Goal: Task Accomplishment & Management: Complete application form

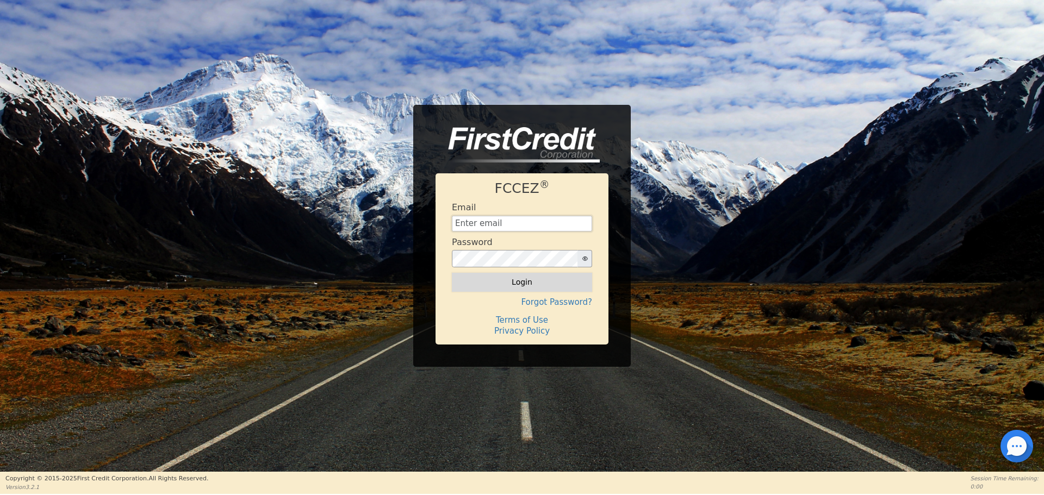
type input "[EMAIL_ADDRESS][DOMAIN_NAME]"
click at [534, 281] on button "Login" at bounding box center [522, 282] width 140 height 18
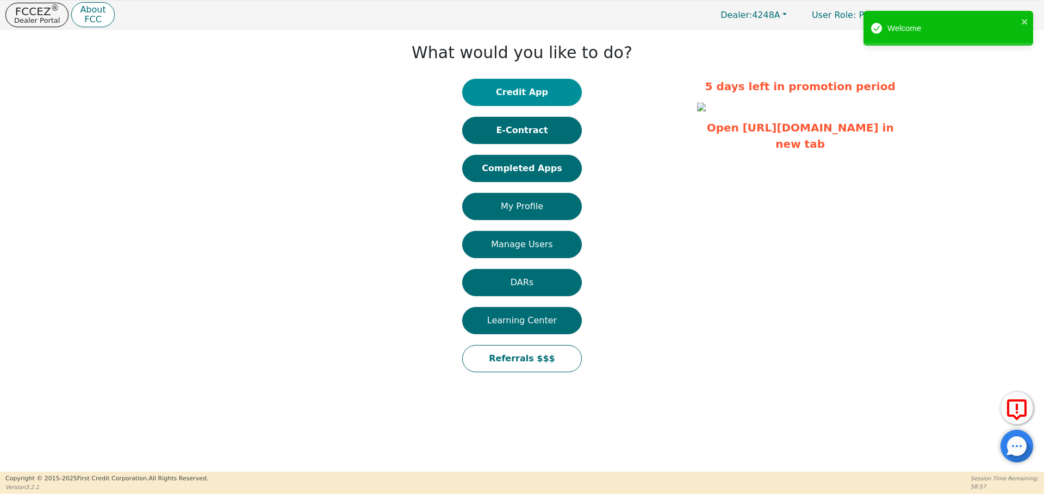
click at [538, 93] on button "Credit App" at bounding box center [522, 92] width 120 height 27
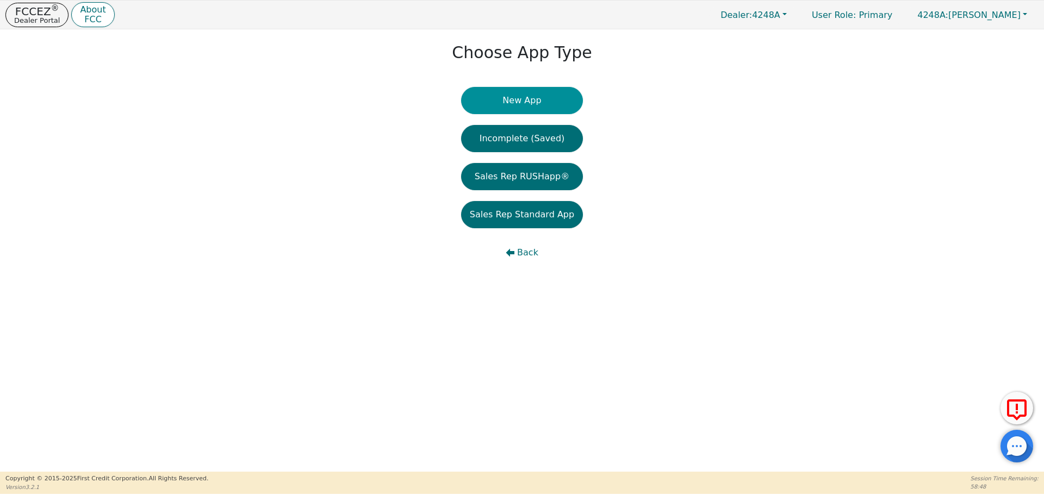
click at [535, 105] on button "New App" at bounding box center [522, 100] width 122 height 27
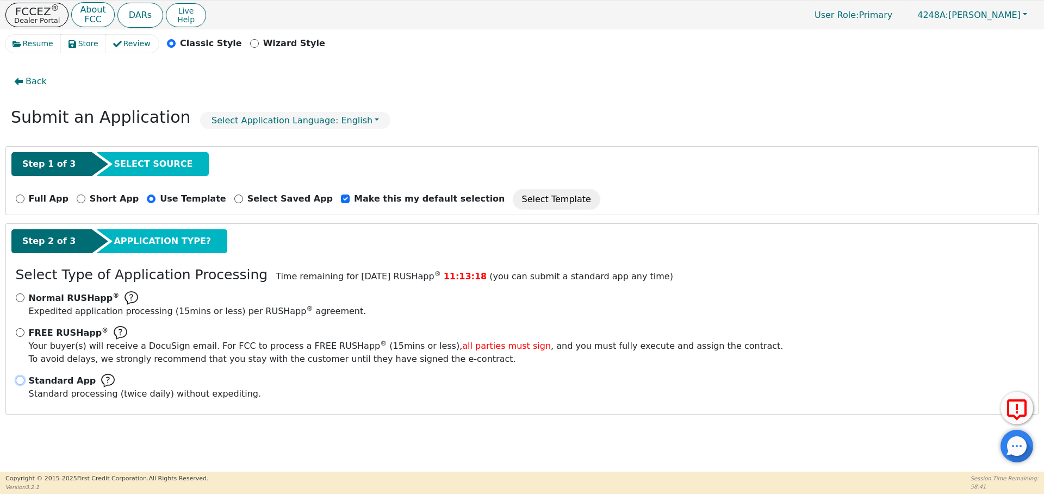
click at [20, 382] on input "Standard App Standard processing (twice daily) without expediting." at bounding box center [20, 380] width 9 height 9
radio input "true"
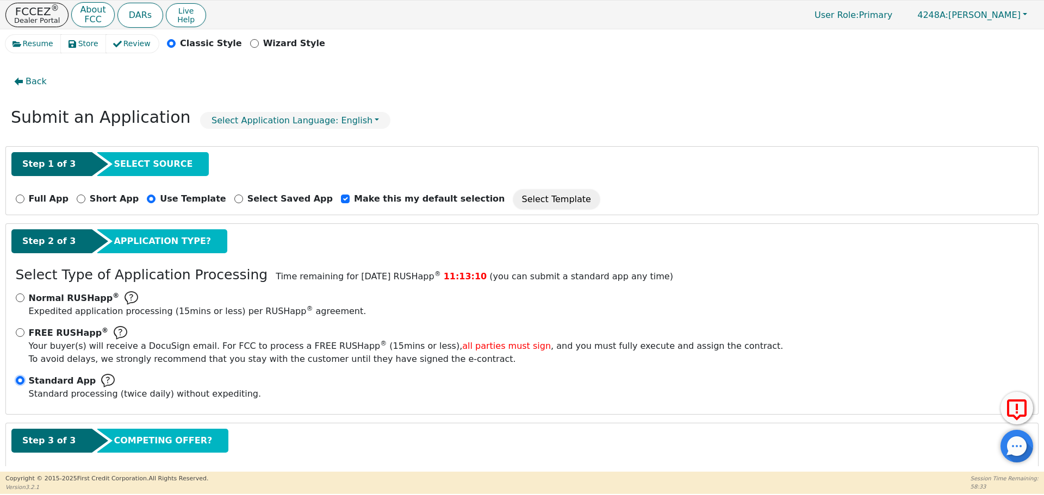
scroll to position [54, 0]
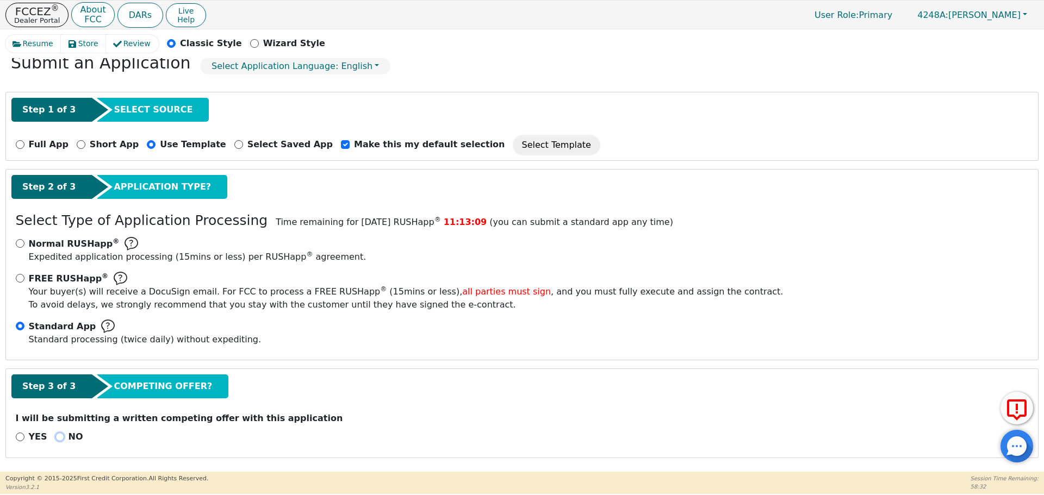
click at [57, 437] on input "NO" at bounding box center [59, 437] width 9 height 9
radio input "true"
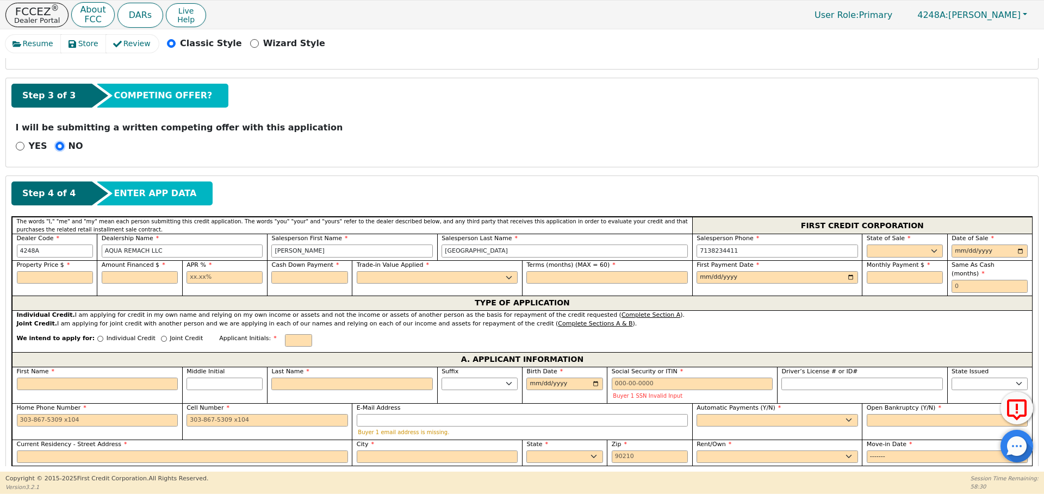
scroll to position [349, 0]
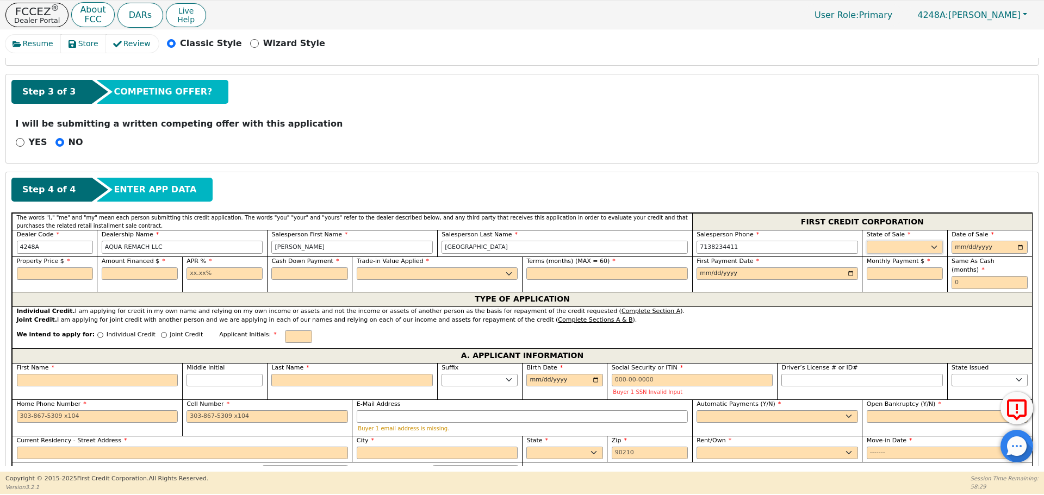
click at [926, 243] on select "AK AL AR AZ CA CO CT DC DE FL [GEOGRAPHIC_DATA] HI IA ID IL IN KS [GEOGRAPHIC_D…" at bounding box center [905, 247] width 76 height 13
select select "[GEOGRAPHIC_DATA]"
click at [867, 241] on select "AK AL AR AZ CA CO CT DC DE FL [GEOGRAPHIC_DATA] HI IA ID IL IN KS [GEOGRAPHIC_D…" at bounding box center [905, 247] width 76 height 13
click at [926, 243] on select "AK AL AR AZ CA CO CT DC DE FL [GEOGRAPHIC_DATA] HI IA ID IL IN KS [GEOGRAPHIC_D…" at bounding box center [905, 247] width 76 height 13
click at [968, 245] on input "date" at bounding box center [990, 247] width 76 height 13
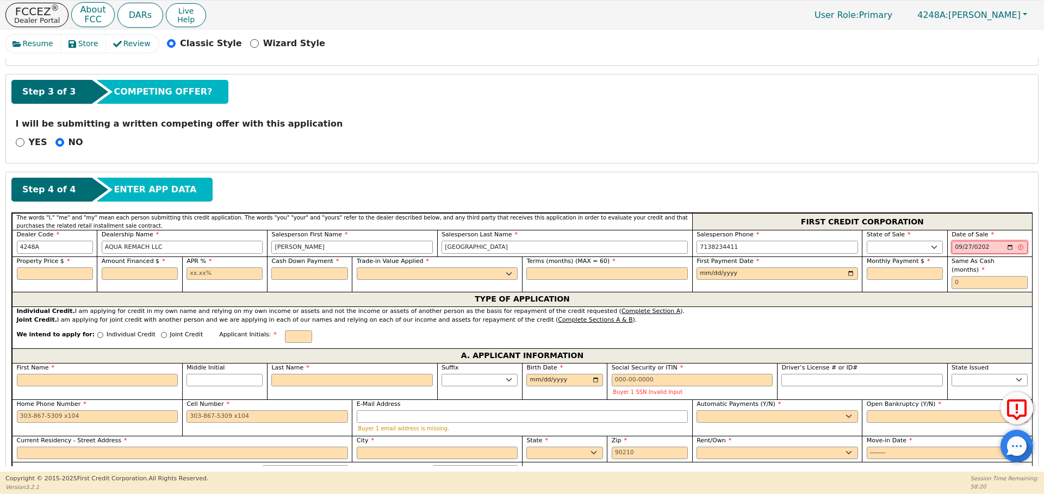
type input "[DATE]"
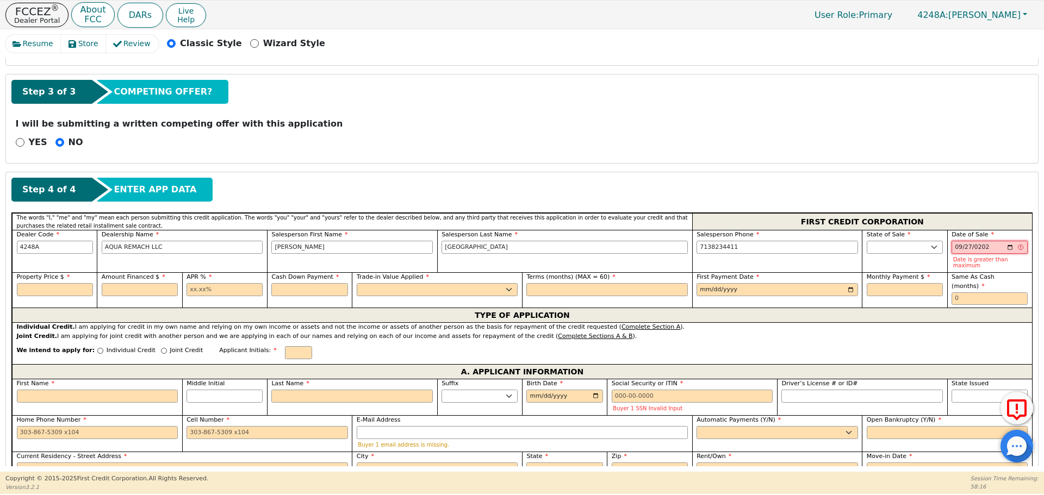
click at [956, 247] on input "[DATE]" at bounding box center [990, 247] width 76 height 13
type input "[DATE]"
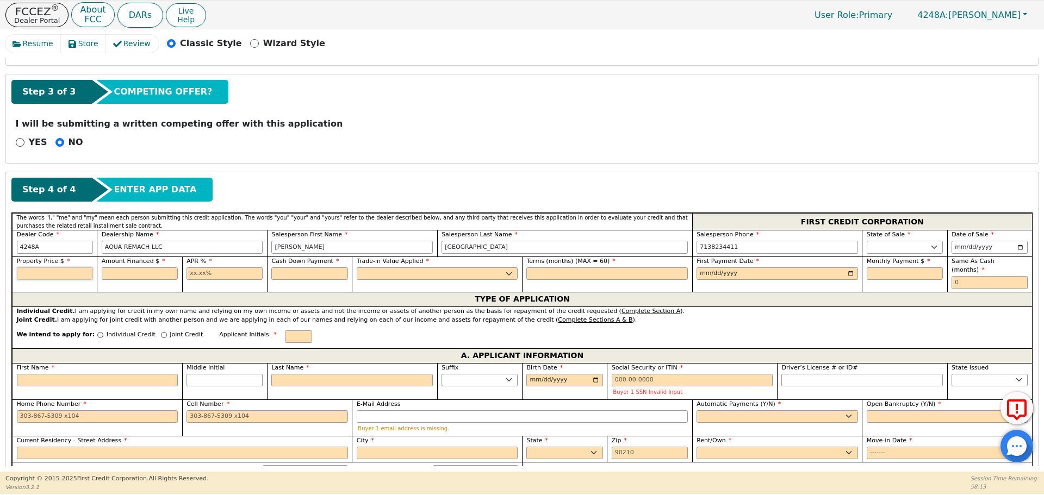
click at [61, 269] on input "text" at bounding box center [55, 274] width 76 height 13
type input "8500.00"
type input "17.99"
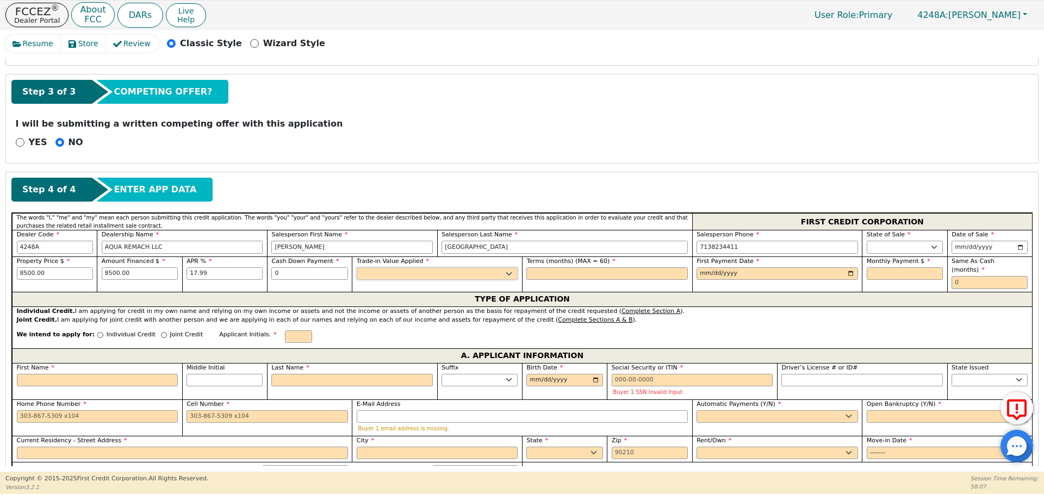
type input "0.00"
select select "n"
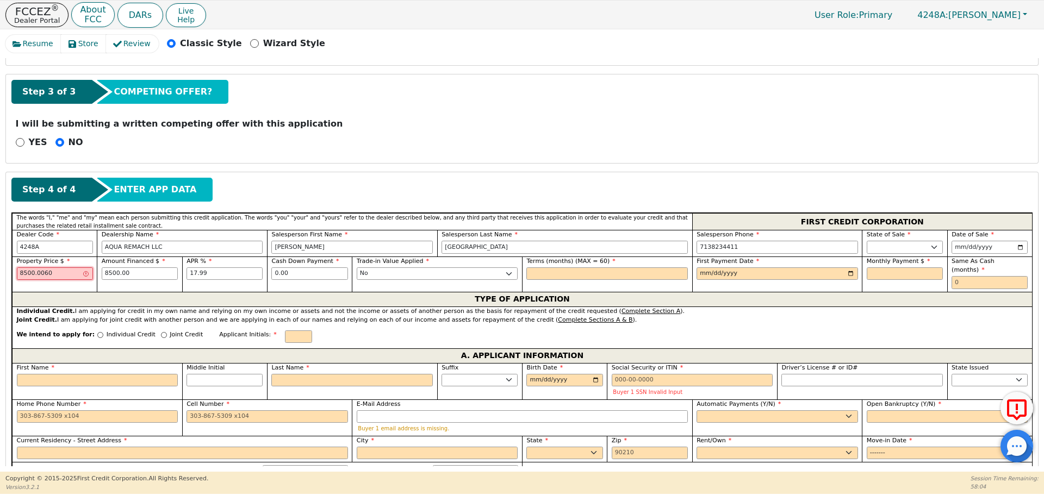
click at [62, 270] on input "8500.0060" at bounding box center [55, 274] width 76 height 13
type input "8500.00"
click at [566, 272] on input "text" at bounding box center [607, 274] width 162 height 13
type input "60"
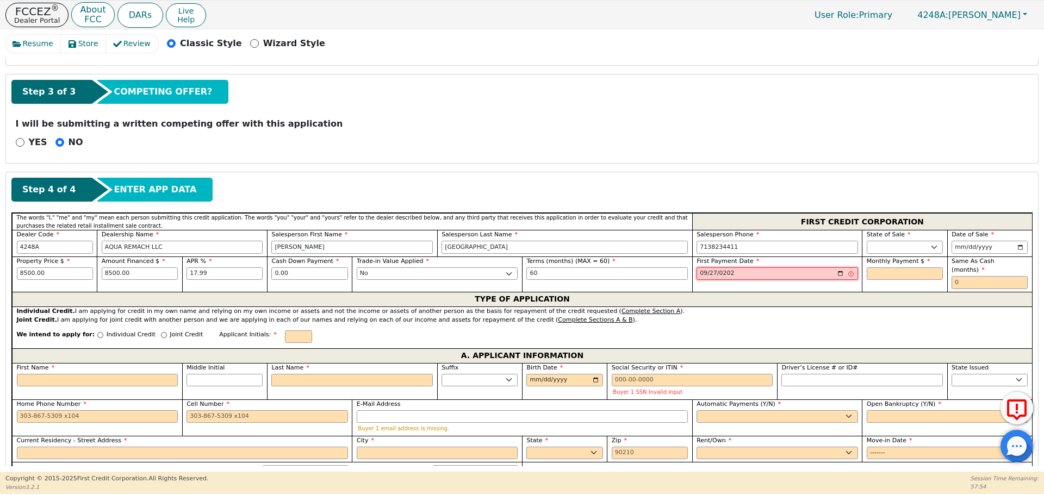
type input "[DATE]"
type input "215.80"
type input "0"
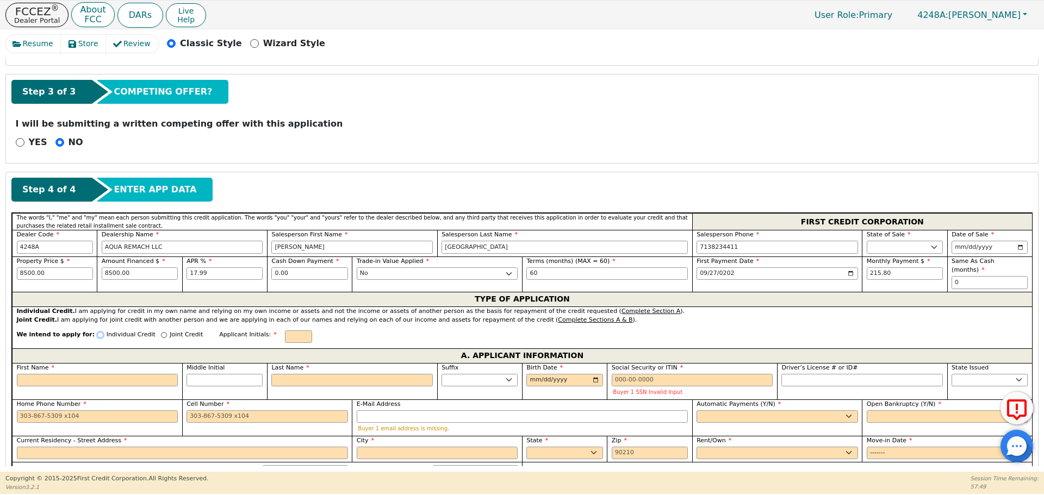
click at [97, 332] on input "Individual Credit" at bounding box center [100, 335] width 6 height 6
radio input "true"
click at [87, 374] on input "First Name" at bounding box center [98, 380] width 162 height 13
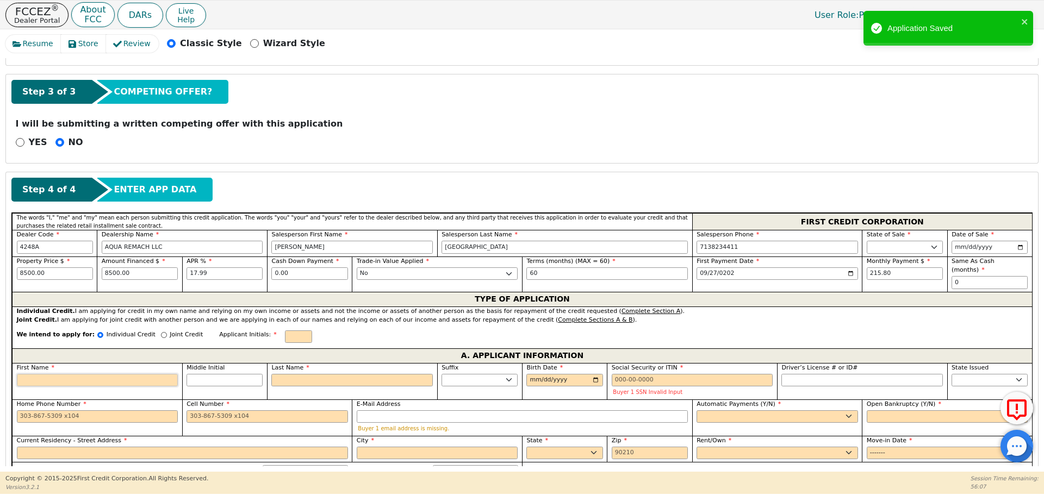
click at [102, 375] on input "First Name" at bounding box center [98, 380] width 162 height 13
type input "J"
type input "[PERSON_NAME]"
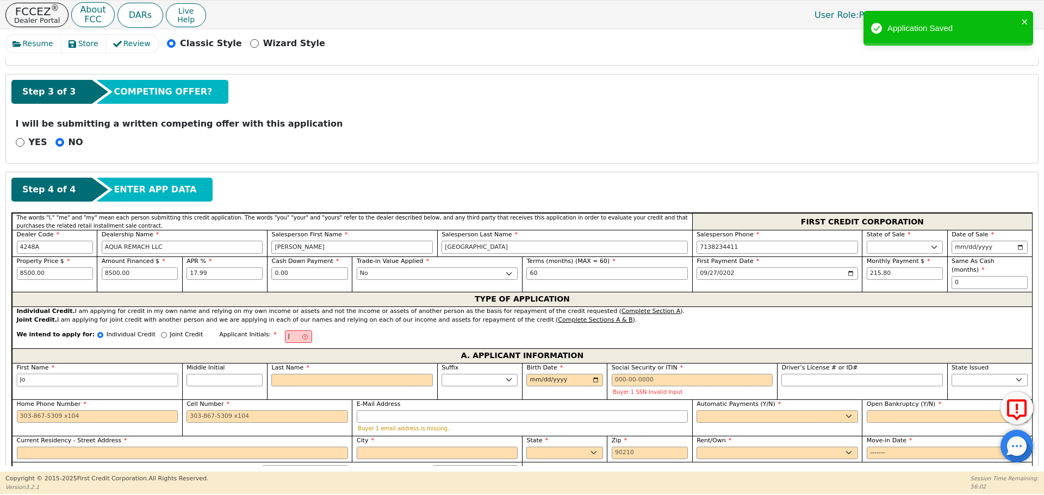
type input "[PERSON_NAME]"
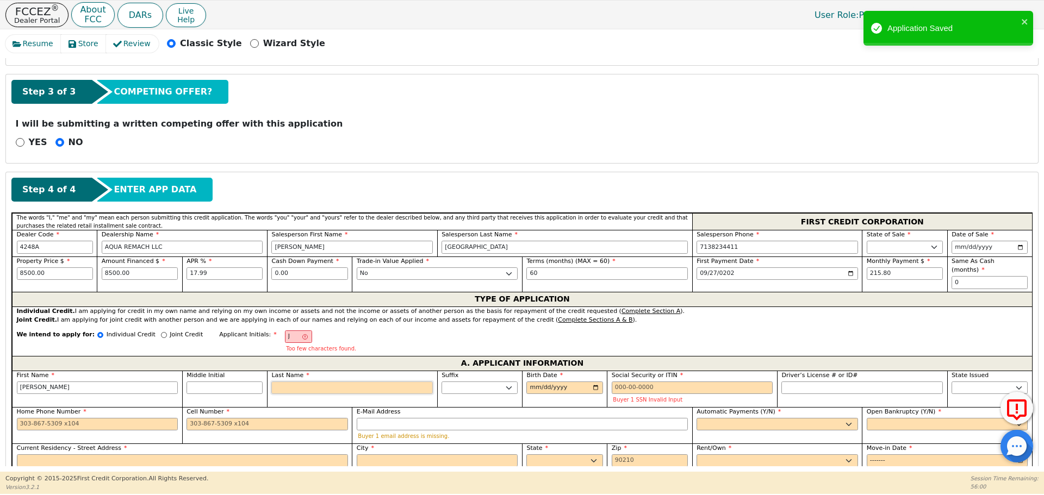
type input "A"
type input "[PERSON_NAME]"
type input "Am"
type input "[PERSON_NAME]"
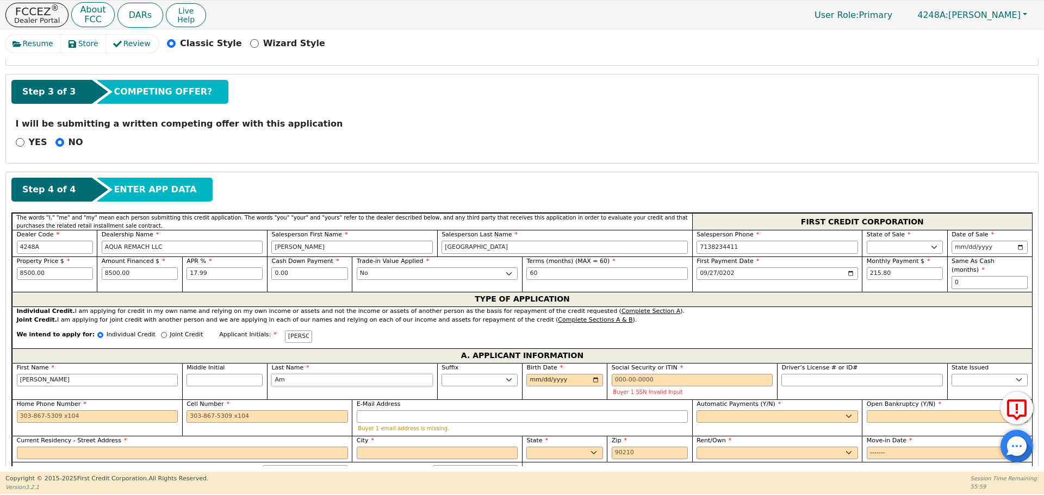
type input "Ama"
type input "[PERSON_NAME]"
type input "Amay"
type input "[PERSON_NAME]"
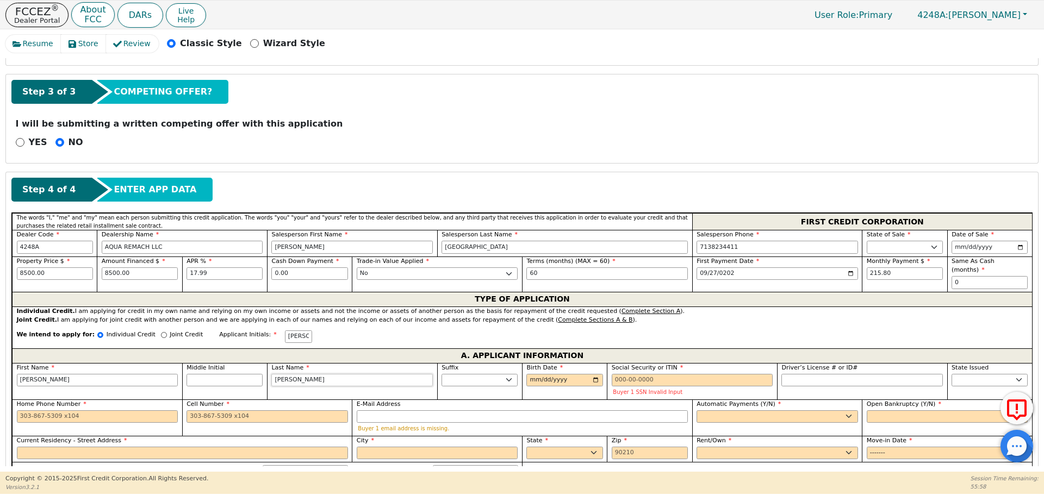
type input "[PERSON_NAME]"
type input "[DATE]"
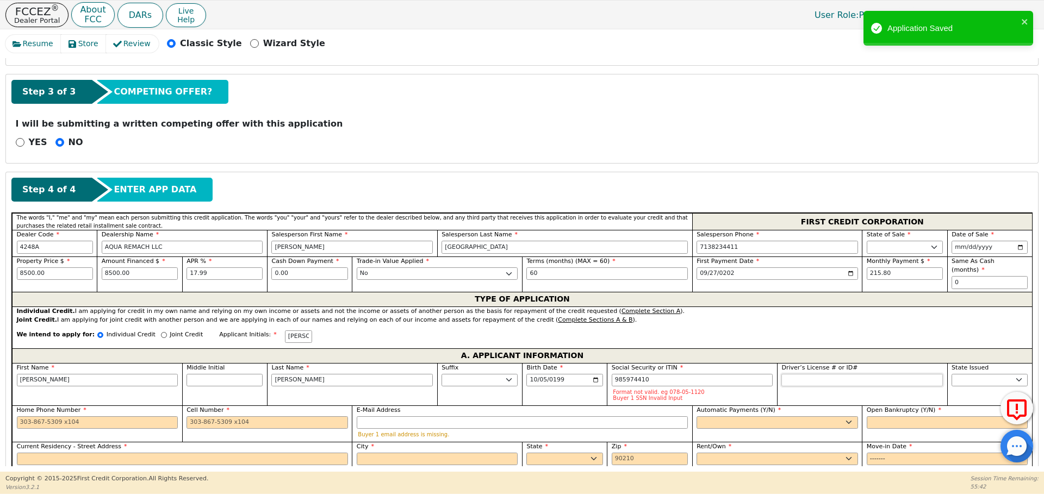
type input "***-**-4410"
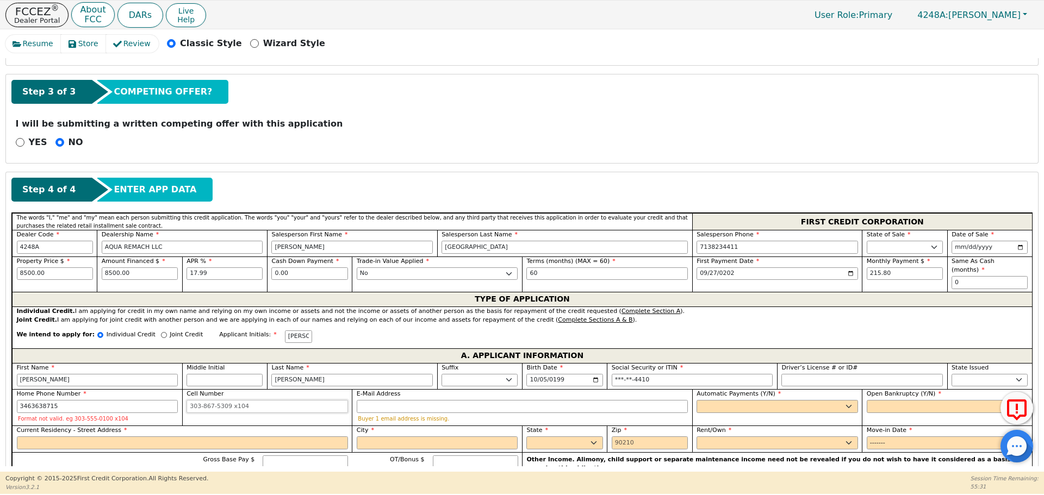
type input "[PHONE_NUMBER]"
type input "[EMAIL_ADDRESS][DOMAIN_NAME]"
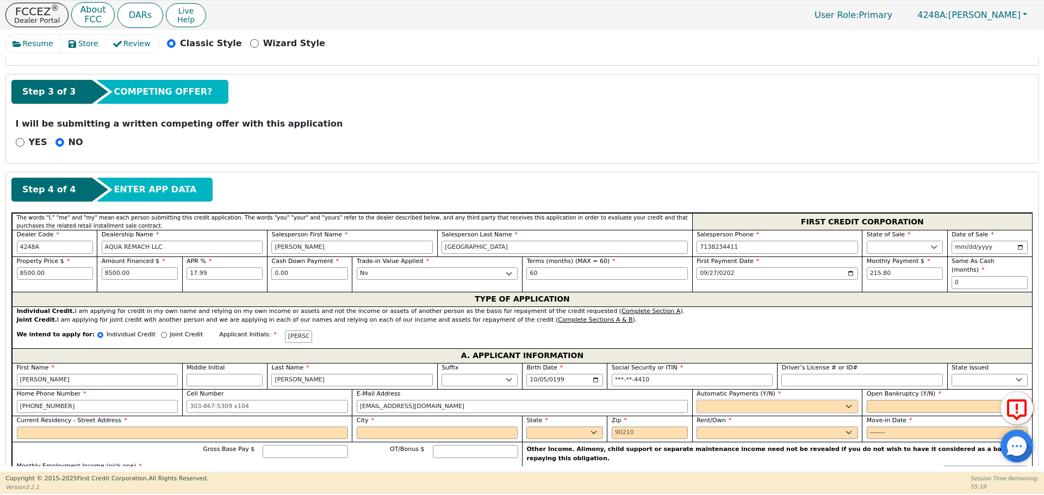
click at [792, 400] on select "Yes No" at bounding box center [778, 406] width 162 height 13
select select "y"
click at [697, 400] on select "Yes No" at bounding box center [778, 406] width 162 height 13
type input "[PERSON_NAME]"
click at [868, 400] on select "Yes No" at bounding box center [948, 406] width 162 height 13
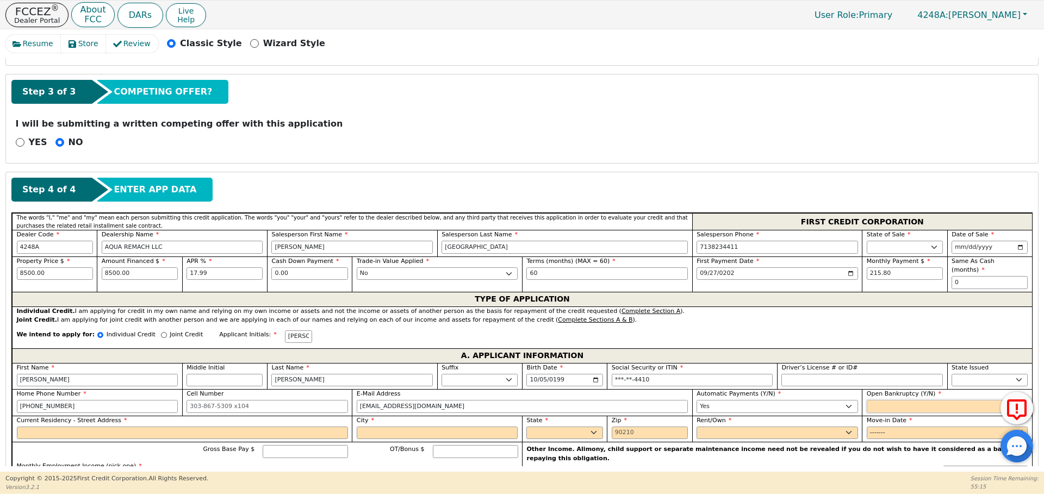
select select "n"
click at [867, 400] on select "Yes No" at bounding box center [948, 406] width 162 height 13
click at [227, 431] on div "Current Residency - Street Address" at bounding box center [182, 429] width 340 height 27
click at [220, 427] on input "Current Residency - Street Address" at bounding box center [182, 433] width 331 height 13
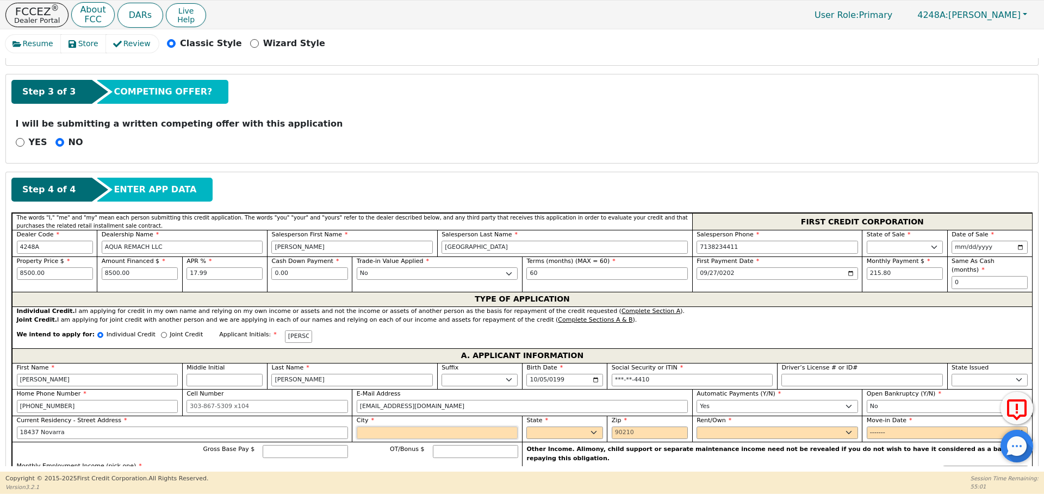
type input "18437 Novarra"
type input "Conroe"
select select "[GEOGRAPHIC_DATA]"
type input "77306"
select select "Own"
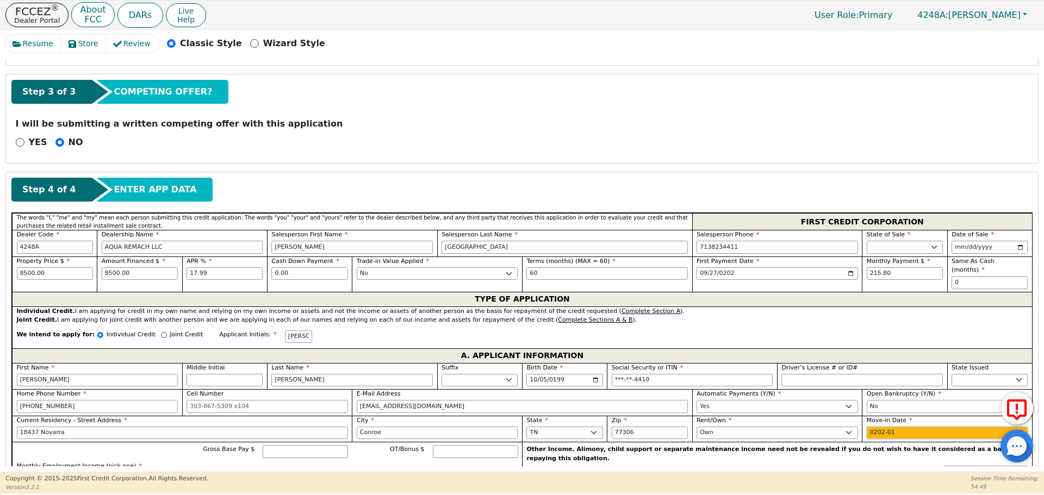
type input "2023-01"
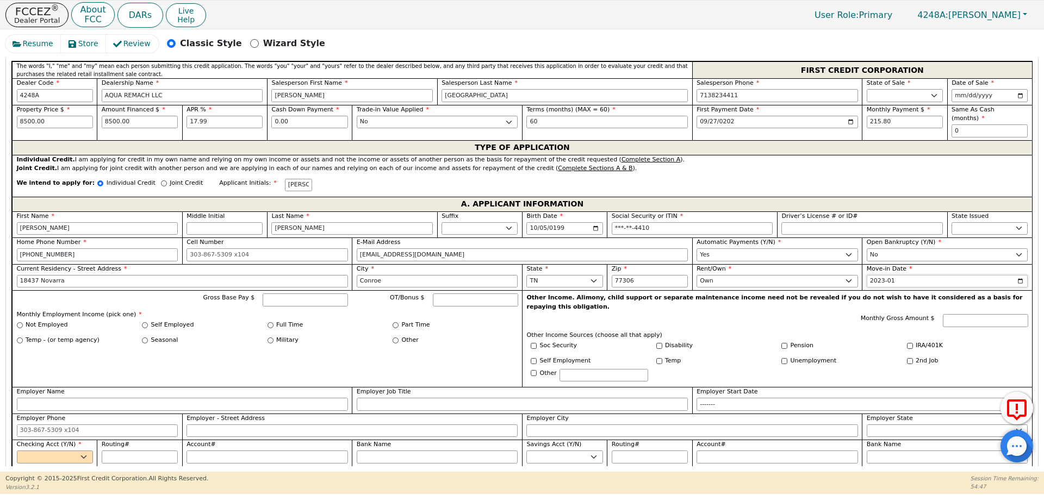
scroll to position [505, 0]
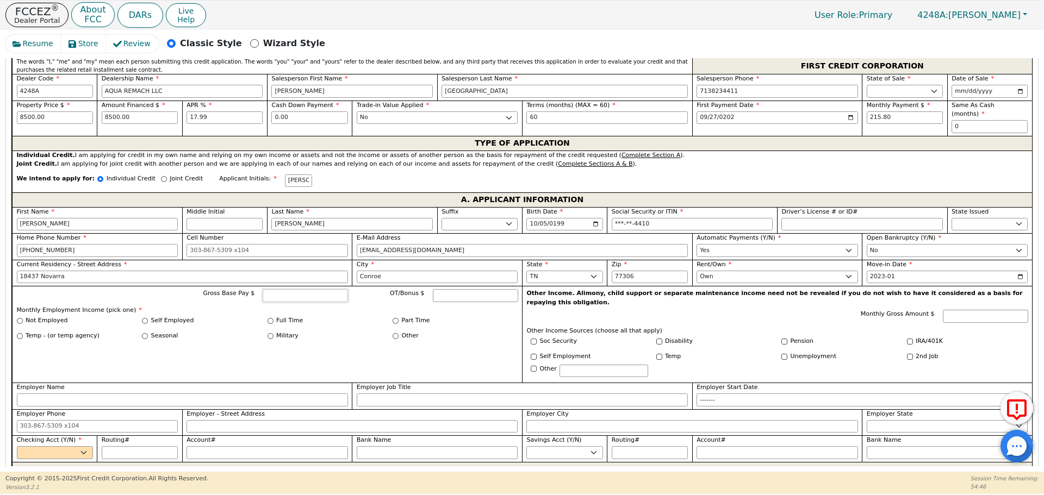
click at [292, 289] on input "Gross Base Pay $" at bounding box center [305, 295] width 85 height 13
click at [143, 318] on input "Self Employed" at bounding box center [145, 321] width 6 height 6
radio input "true"
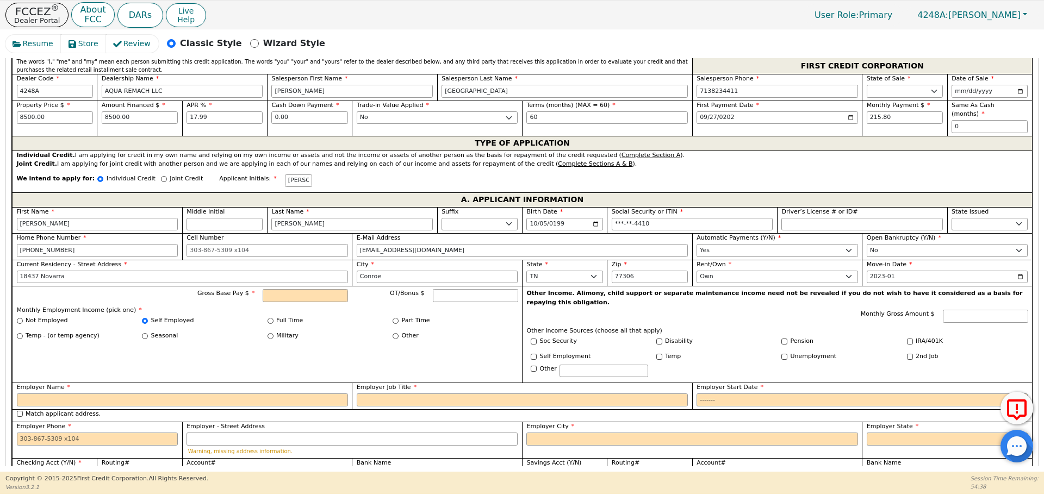
click at [326, 286] on div "Gross Base Pay $ OT/Bonus $ Monthly Employment Income (pick one) * Not Employed…" at bounding box center [267, 334] width 510 height 97
click at [329, 289] on input "Gross Base Pay $" at bounding box center [305, 295] width 85 height 13
click at [292, 394] on input "Employer Name" at bounding box center [182, 400] width 331 height 13
type input "8200.00"
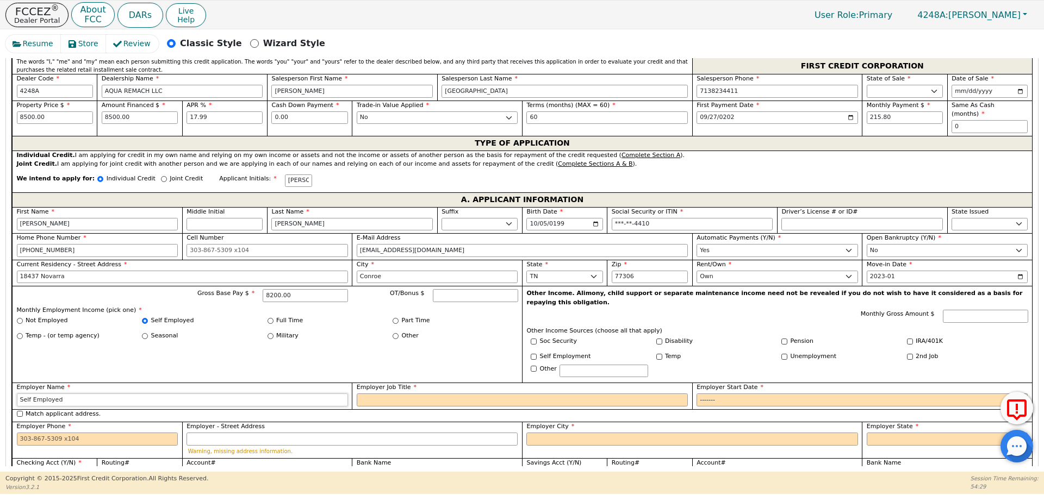
type input "Self Employed"
type input "worer"
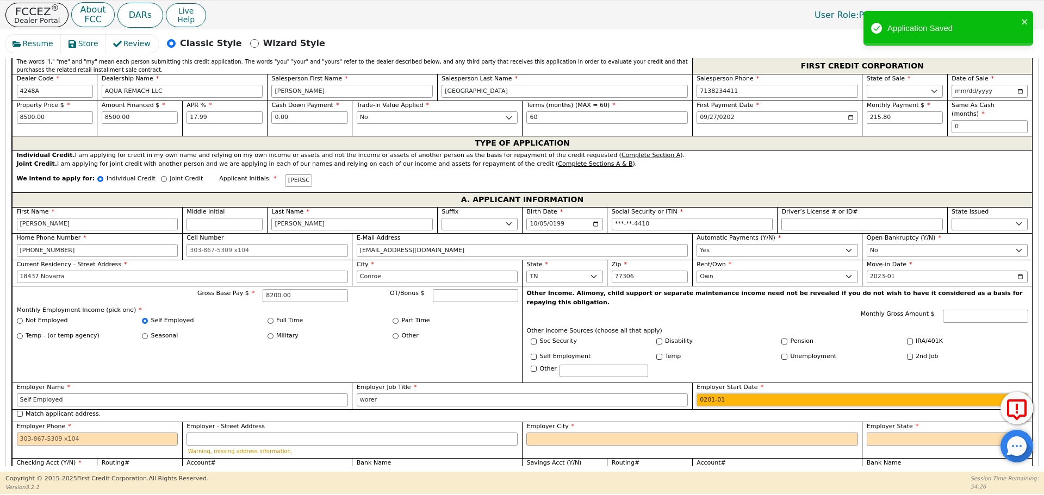
type input "2015-01"
click at [60, 433] on input "Employer Phone" at bounding box center [98, 439] width 162 height 13
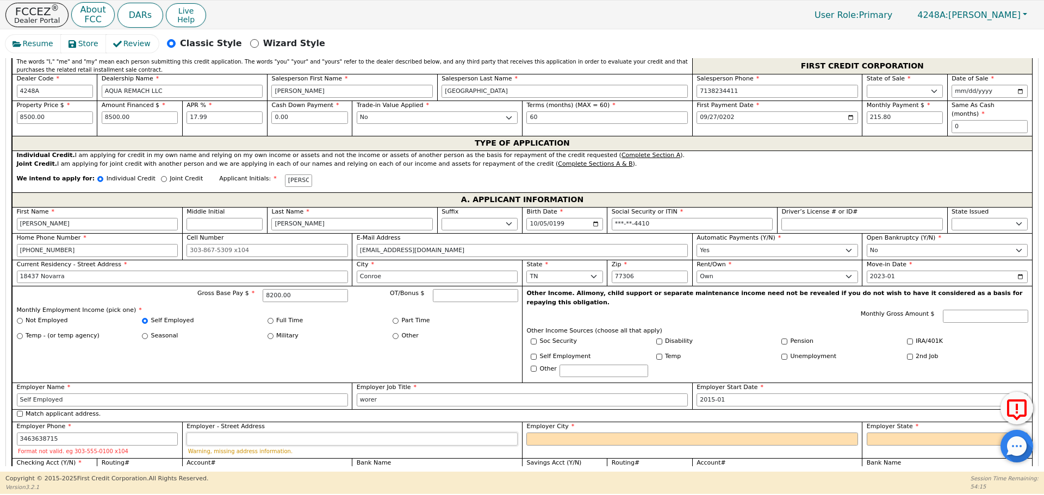
type input "[PHONE_NUMBER]"
click at [553, 433] on input "Employer City" at bounding box center [691, 439] width 331 height 13
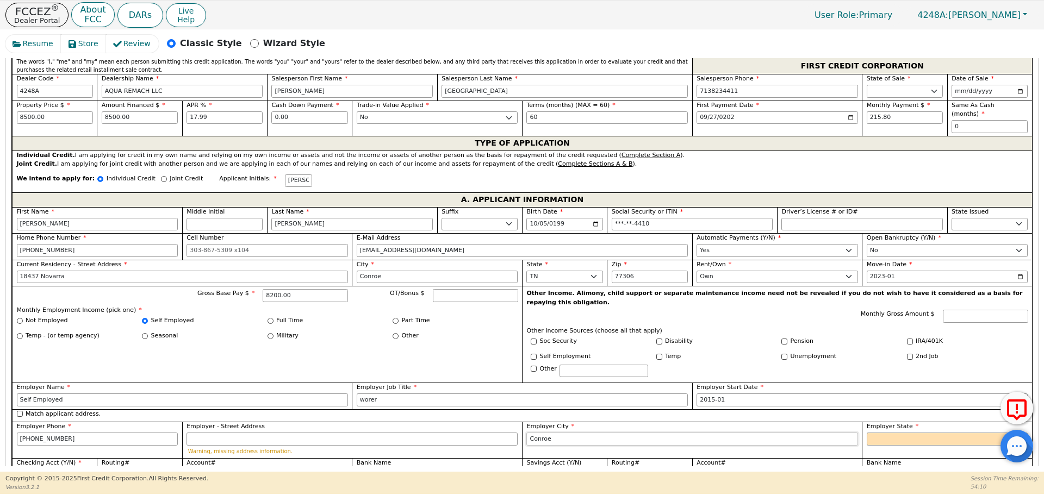
type input "Conroe"
select select "[GEOGRAPHIC_DATA]"
select select "y"
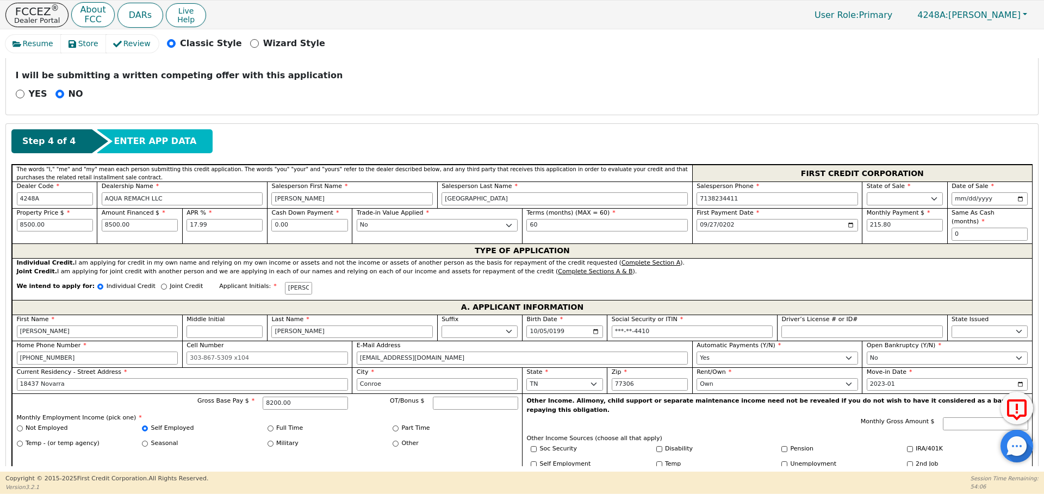
scroll to position [326, 0]
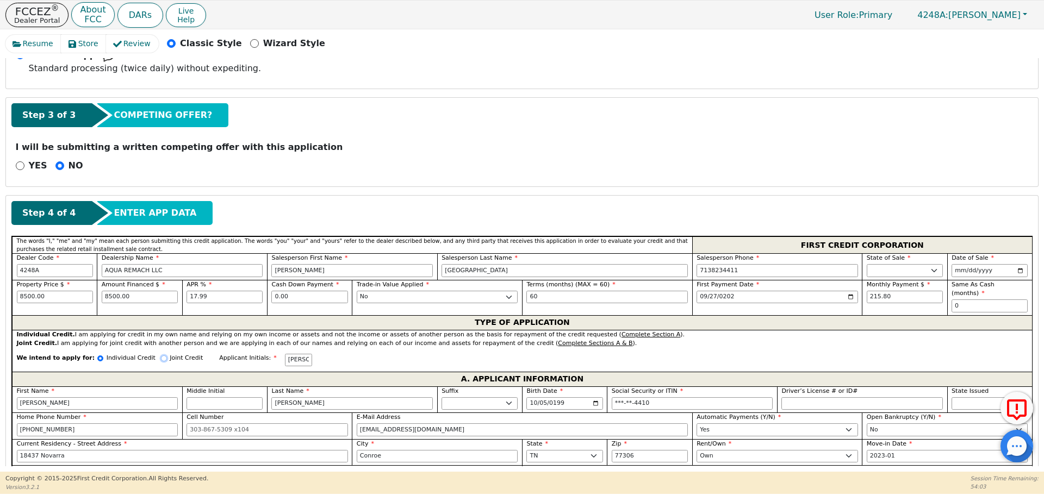
click at [161, 356] on input "Joint Credit" at bounding box center [164, 359] width 6 height 6
radio input "true"
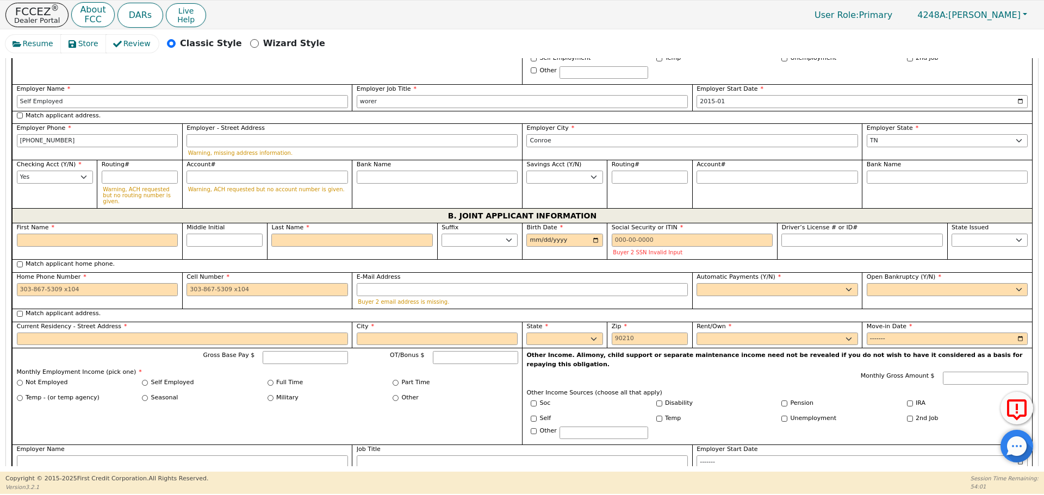
scroll to position [809, 0]
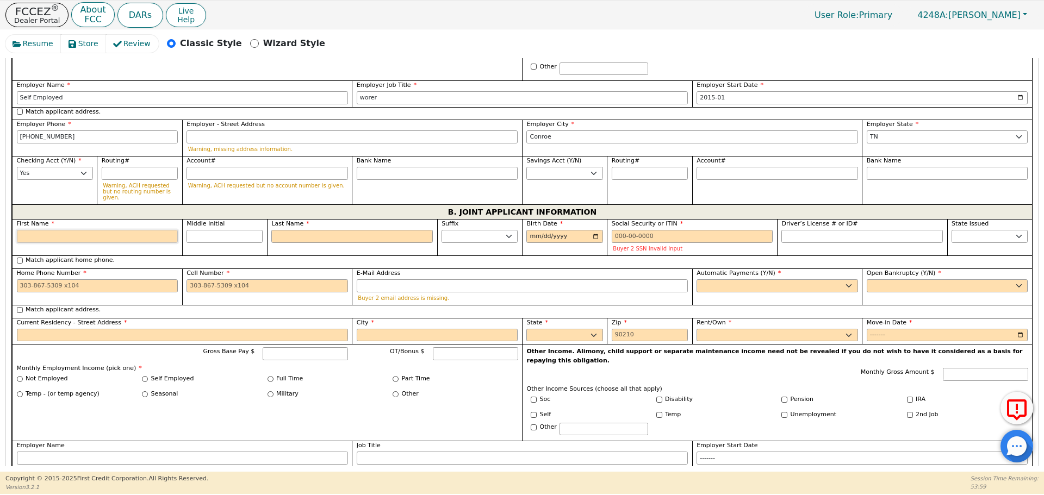
click at [75, 230] on input "First Name" at bounding box center [98, 236] width 162 height 13
type input "D"
type input "Del"
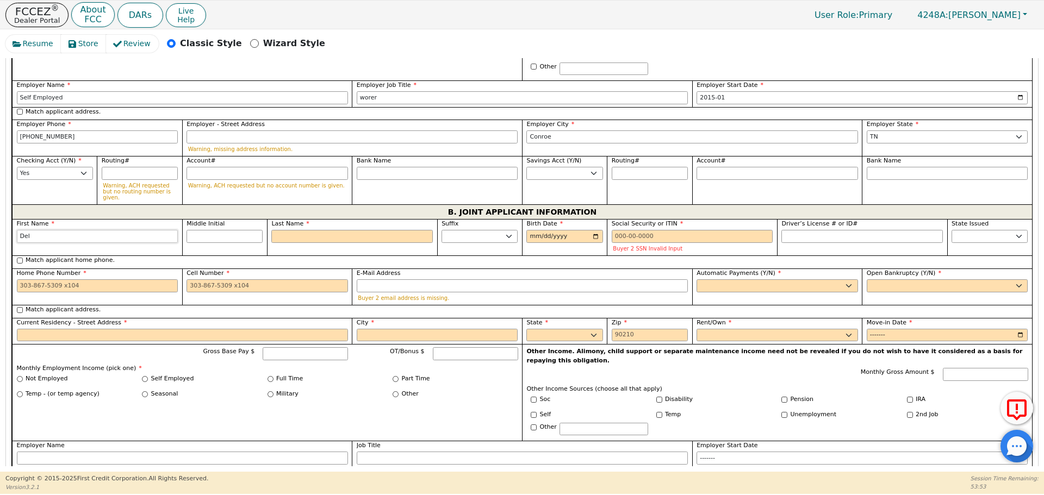
type input "Del"
type input "Delm"
type input "[PERSON_NAME]"
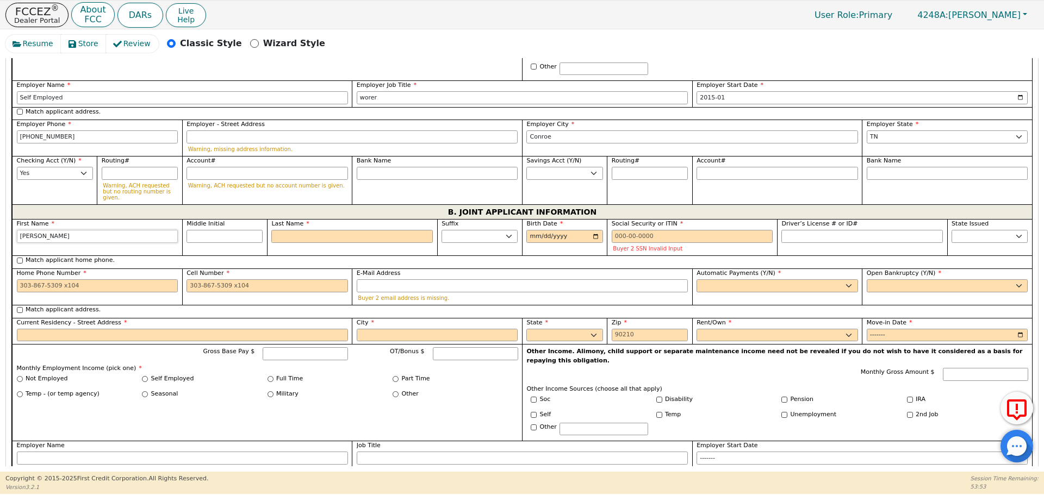
type input "[PERSON_NAME]"
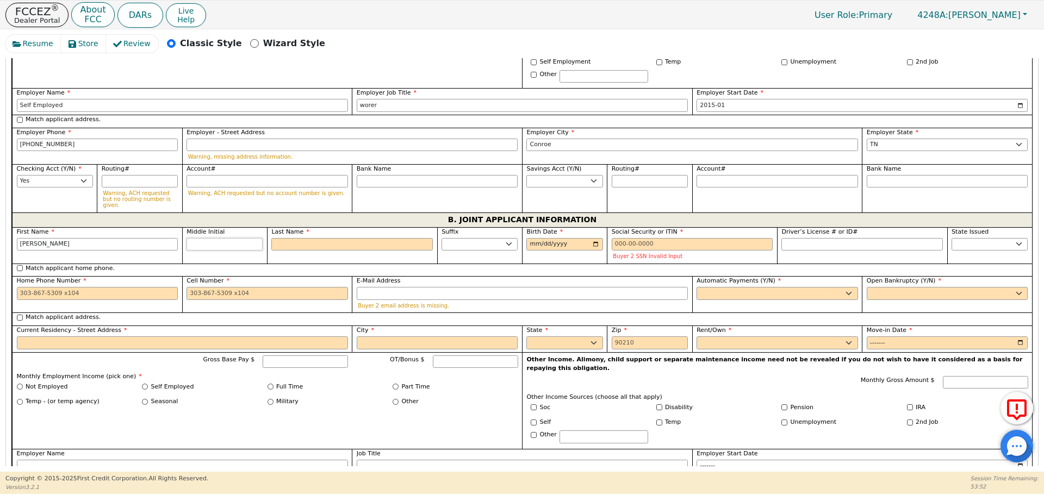
scroll to position [816, 0]
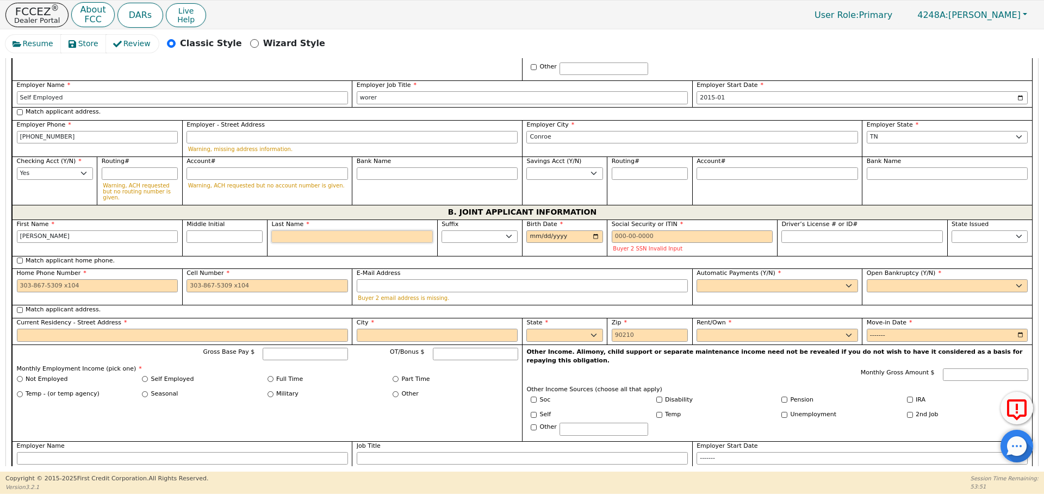
type input "S"
type input "DS"
type input "[PERSON_NAME] S"
type input "Sa"
type input "Delmy Sa"
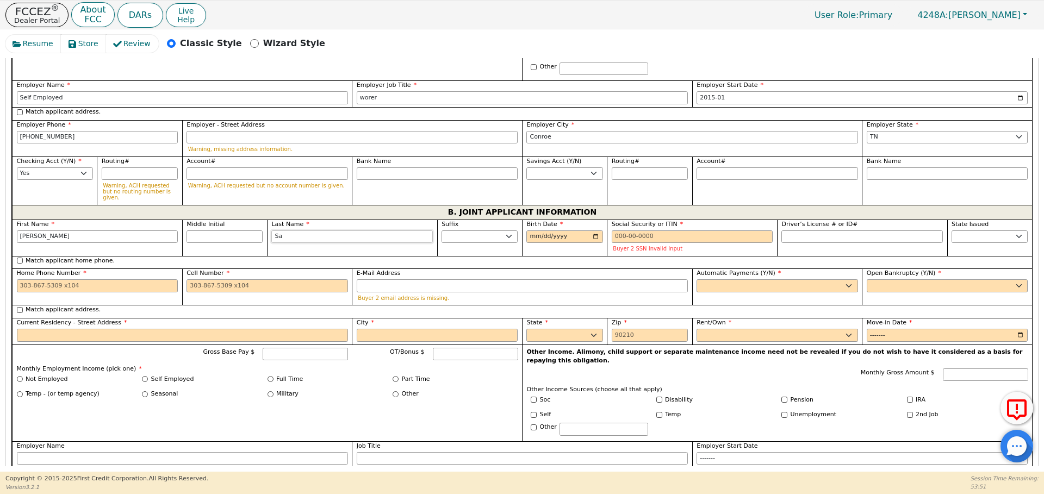
type input "San"
type input "[PERSON_NAME] San"
type input "Santo"
type input "[PERSON_NAME]"
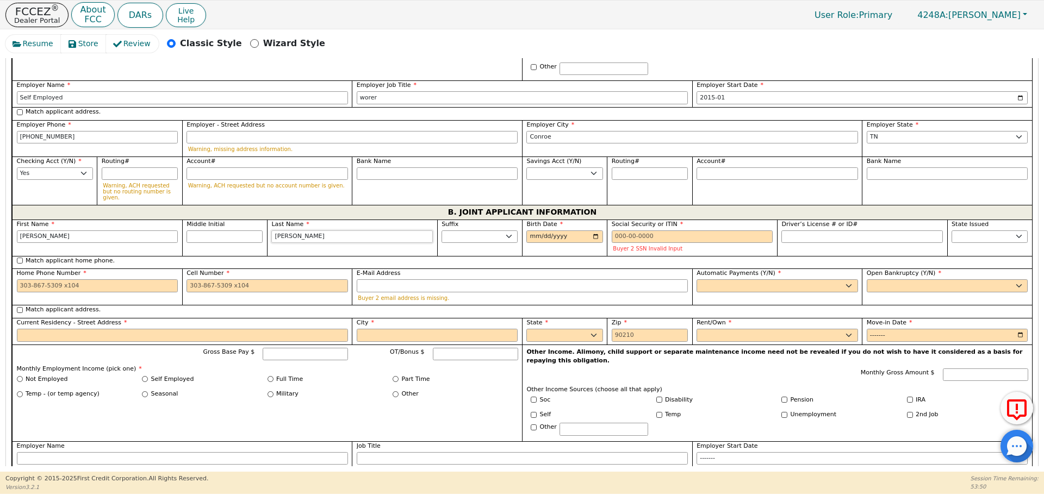
type input "[PERSON_NAME]"
type input "[DATE]"
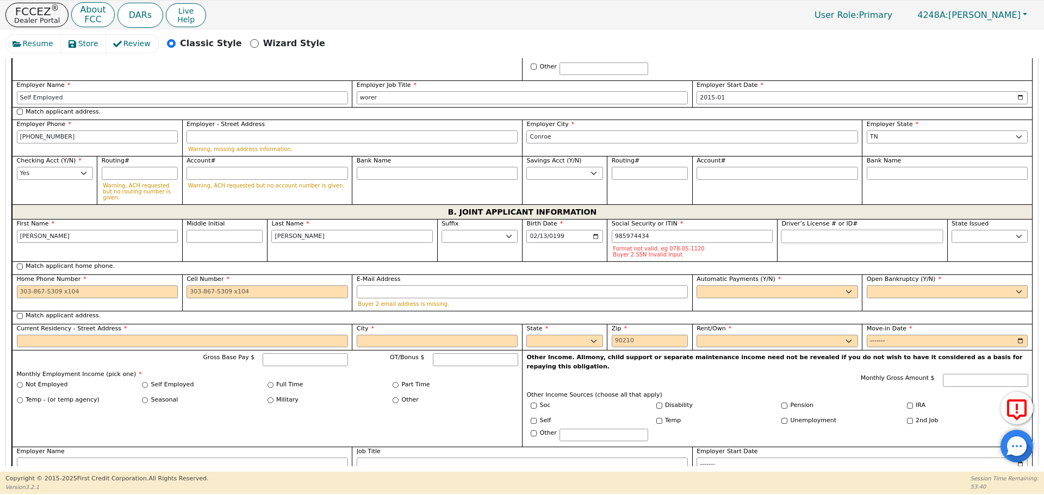
type input "***-**-4434"
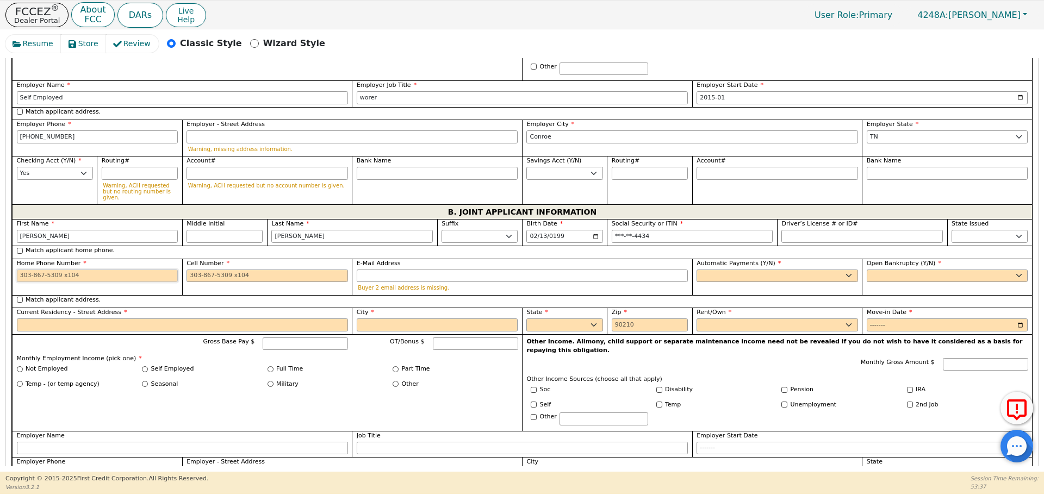
type input "8"
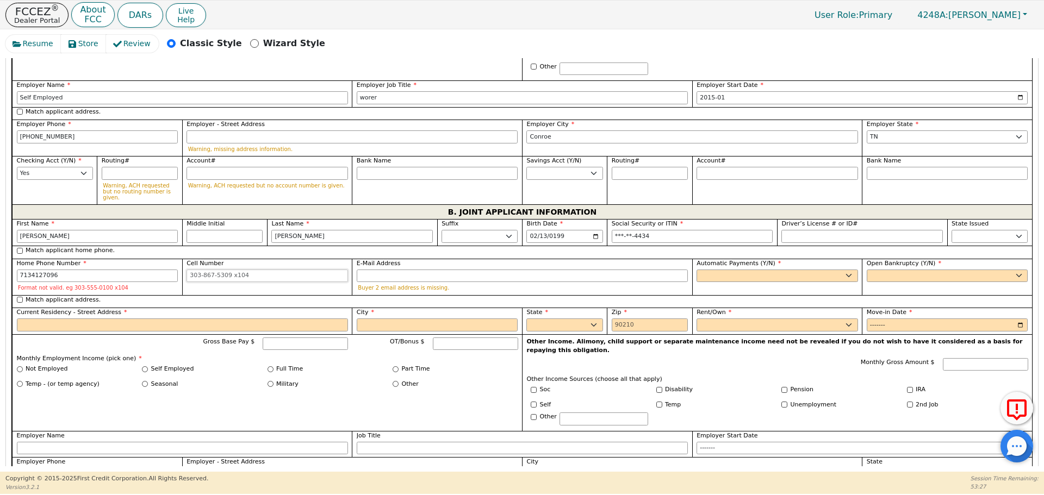
type input "[PHONE_NUMBER]"
type input "y"
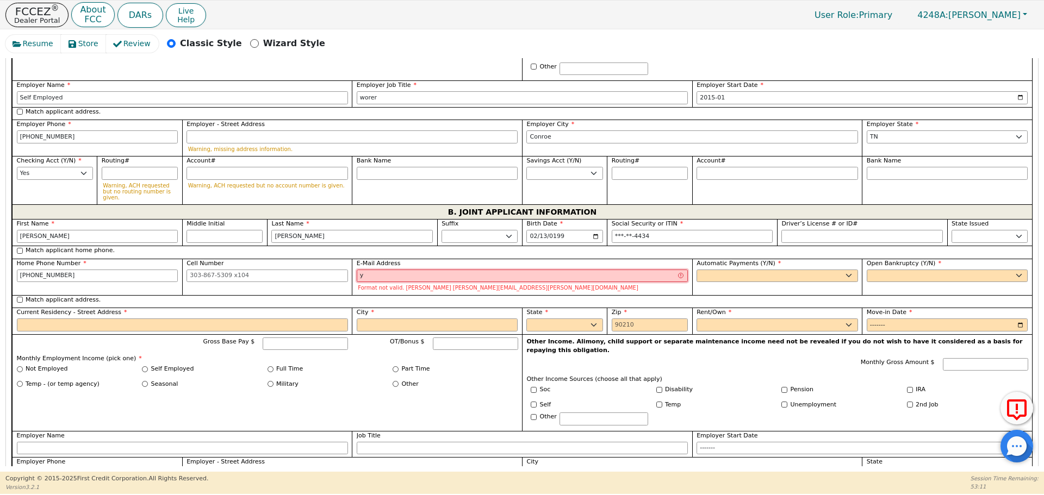
click at [390, 270] on input "y" at bounding box center [522, 276] width 331 height 13
type input "[EMAIL_ADDRESS][DOMAIN_NAME]"
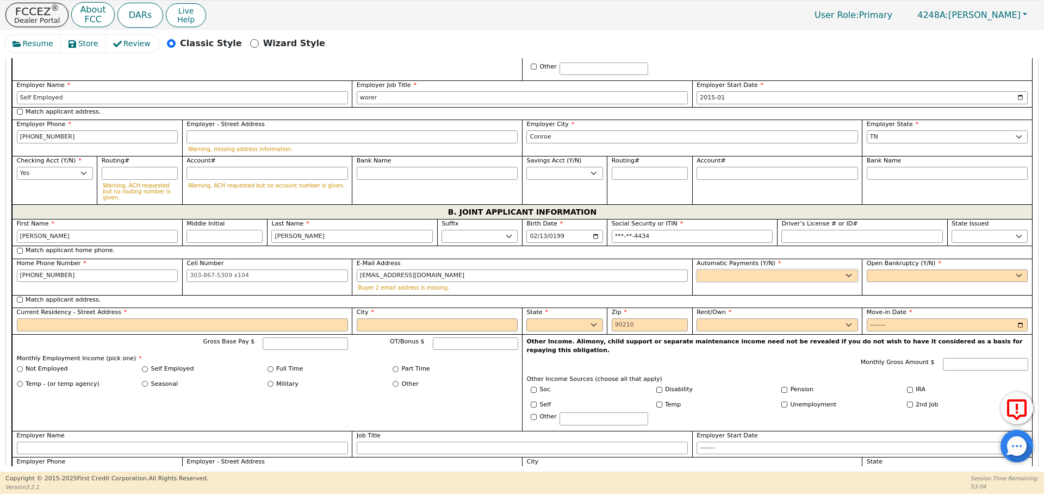
select select "y"
type input "[PERSON_NAME]"
select select "n"
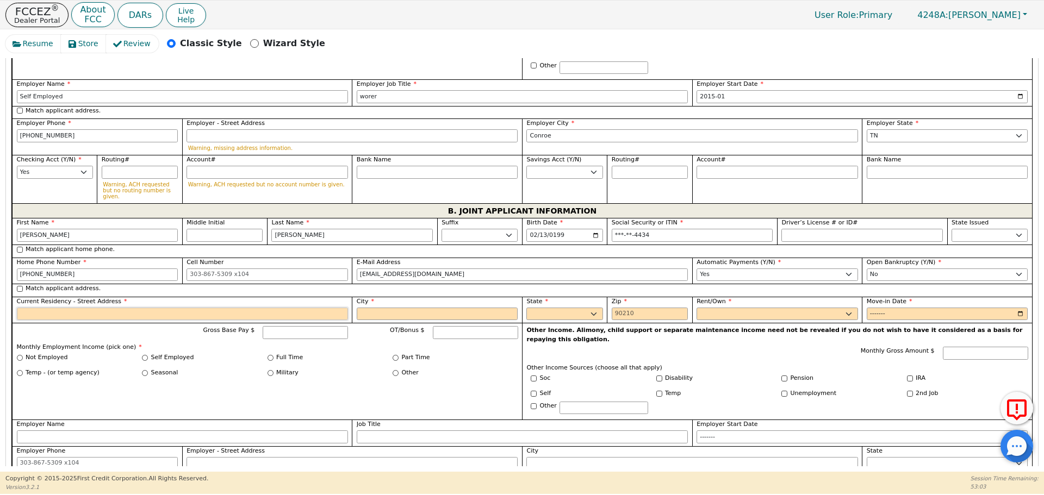
scroll to position [799, 0]
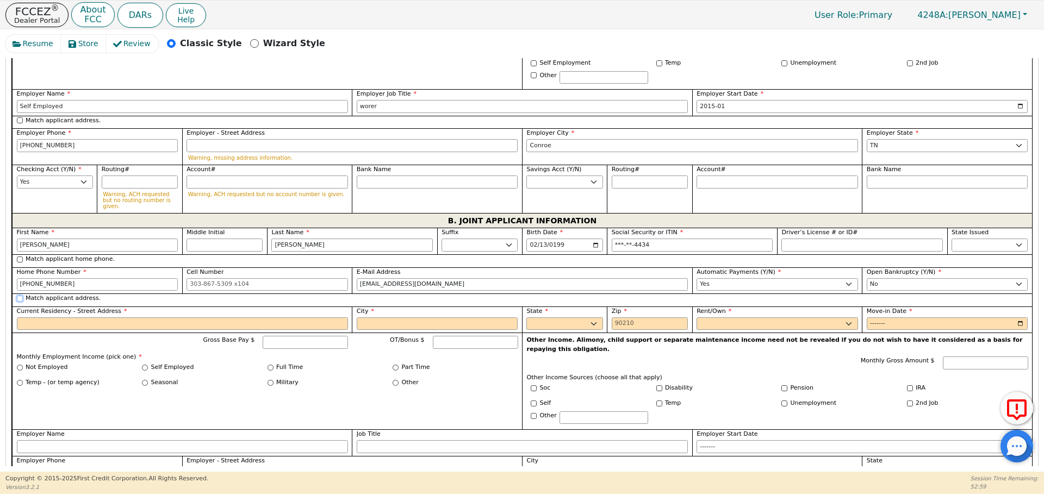
click at [19, 296] on input "Match applicant address." at bounding box center [20, 299] width 6 height 6
checkbox input "true"
type input "18437 Novarra"
type input "Conroe"
select select "[GEOGRAPHIC_DATA]"
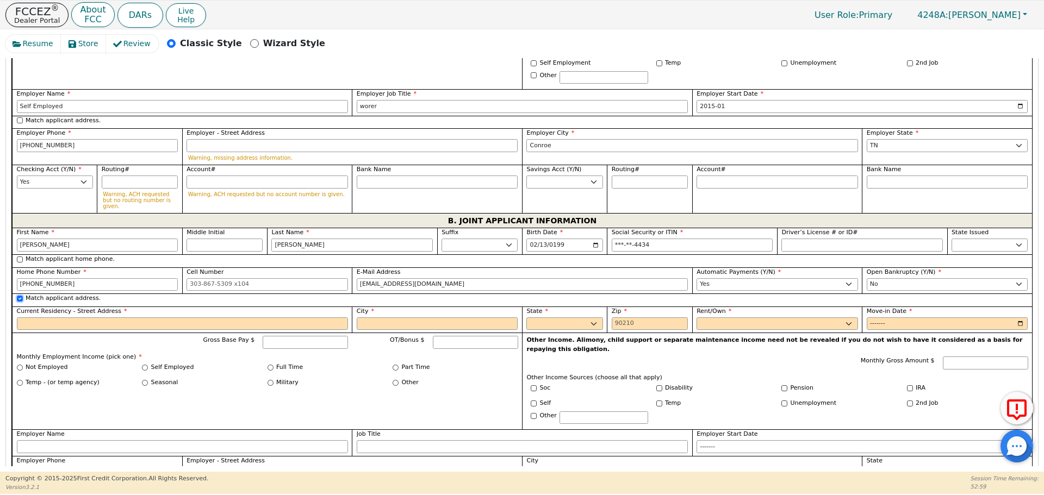
type input "77306"
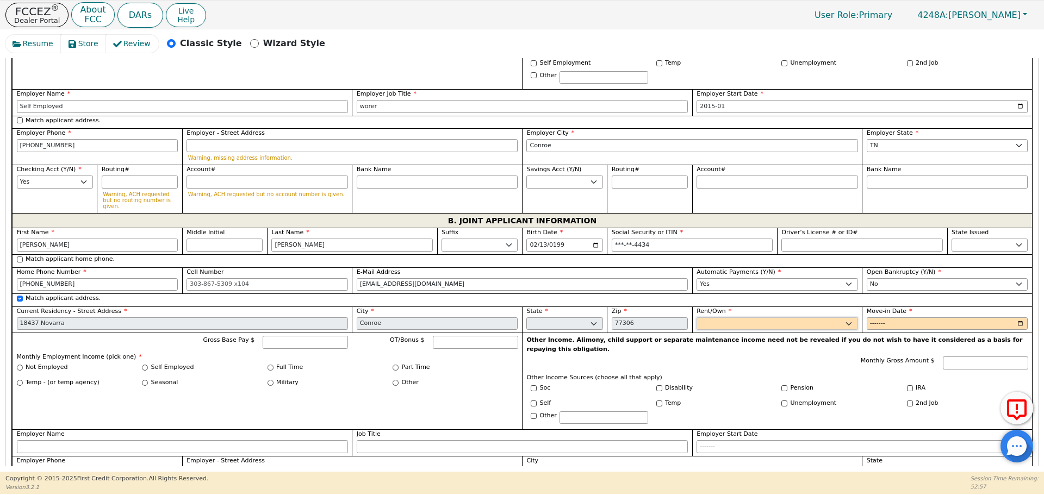
click at [717, 318] on select "Rent Own" at bounding box center [778, 324] width 162 height 13
select select "Own"
click at [697, 318] on select "Rent Own" at bounding box center [778, 324] width 162 height 13
click at [867, 318] on input "Move-in Date" at bounding box center [948, 324] width 162 height 13
type input "0202-01"
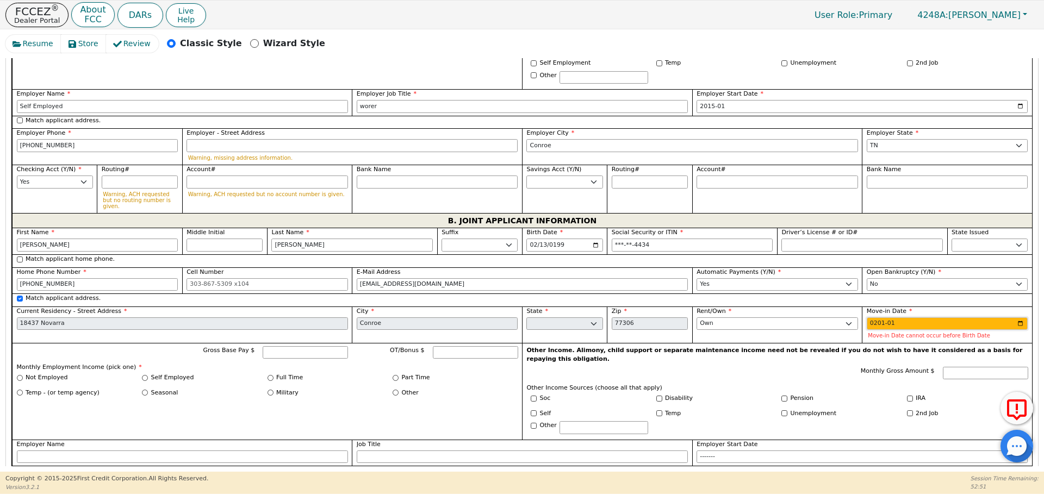
type input "2015-01"
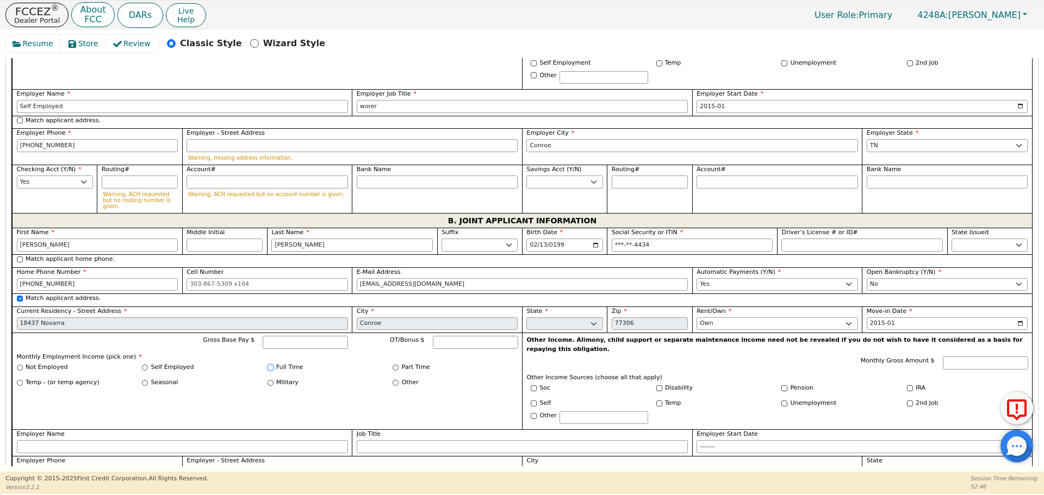
click at [268, 365] on input "Full Time" at bounding box center [271, 368] width 6 height 6
radio input "true"
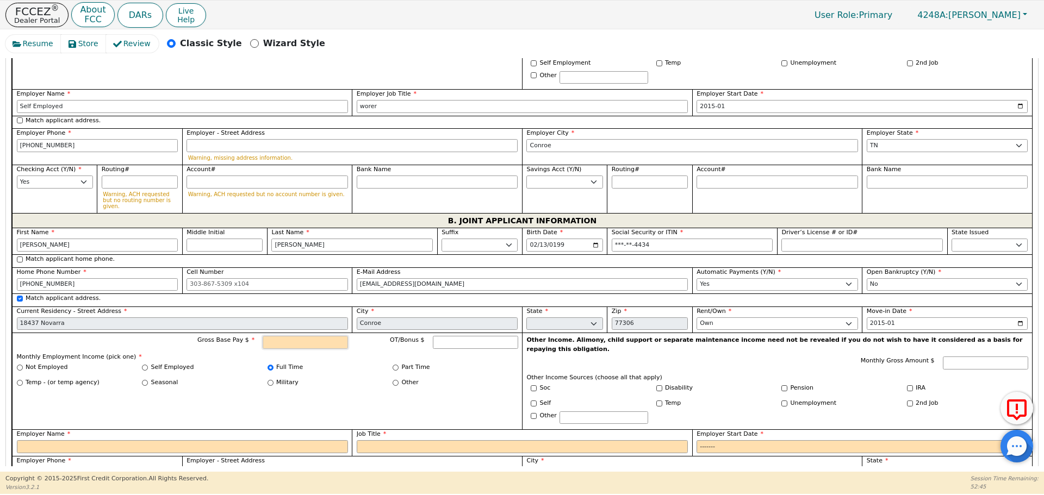
click at [276, 336] on input "Gross Base Pay $" at bounding box center [305, 342] width 85 height 13
click at [261, 441] on input "Employer Name" at bounding box center [182, 447] width 331 height 13
type input "4200.00"
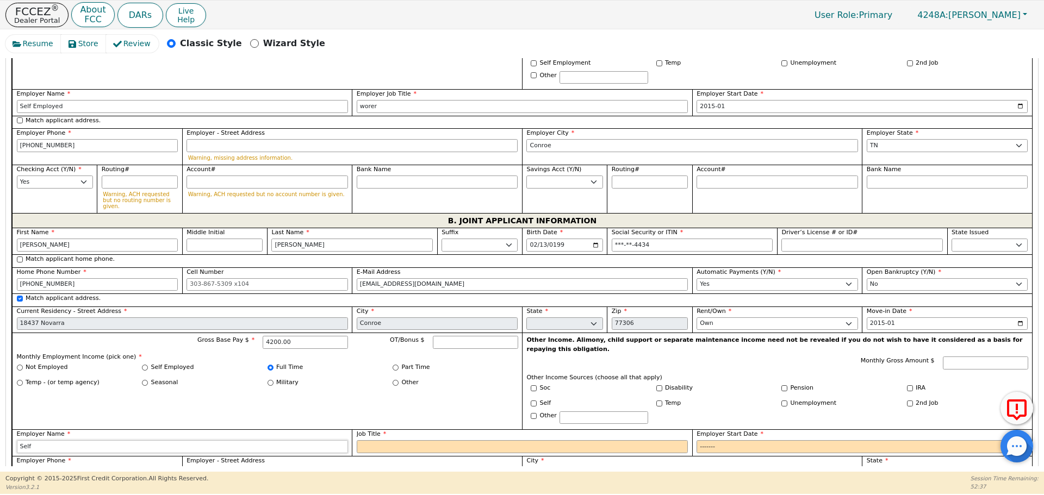
type input "Self"
click at [144, 365] on input "Self Employed" at bounding box center [145, 368] width 6 height 6
radio input "true"
click at [389, 441] on input "Job Title" at bounding box center [522, 447] width 331 height 13
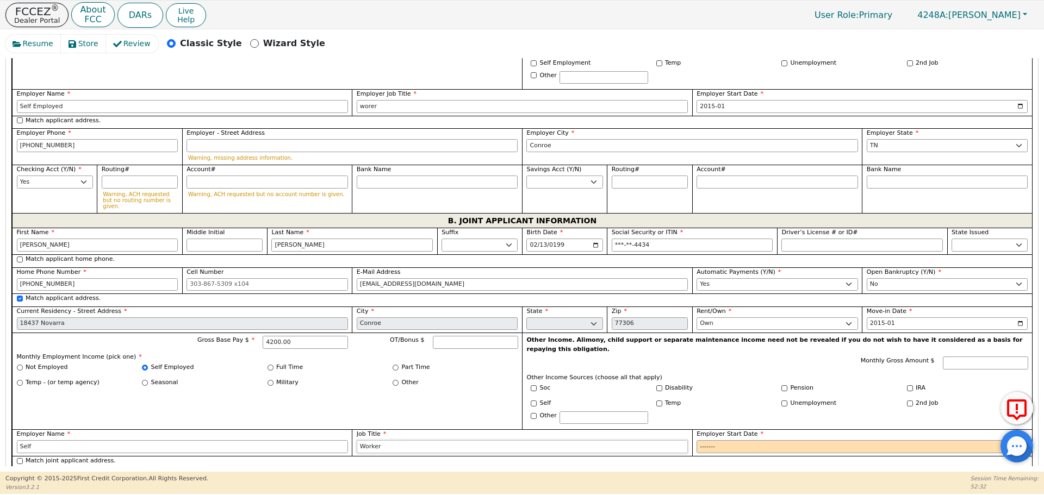
type input "Worker"
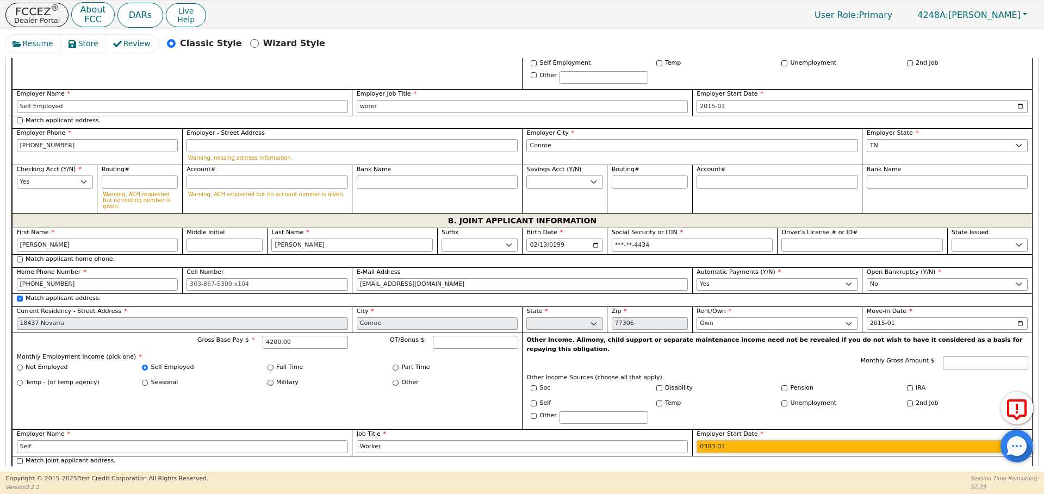
type input "3032-01"
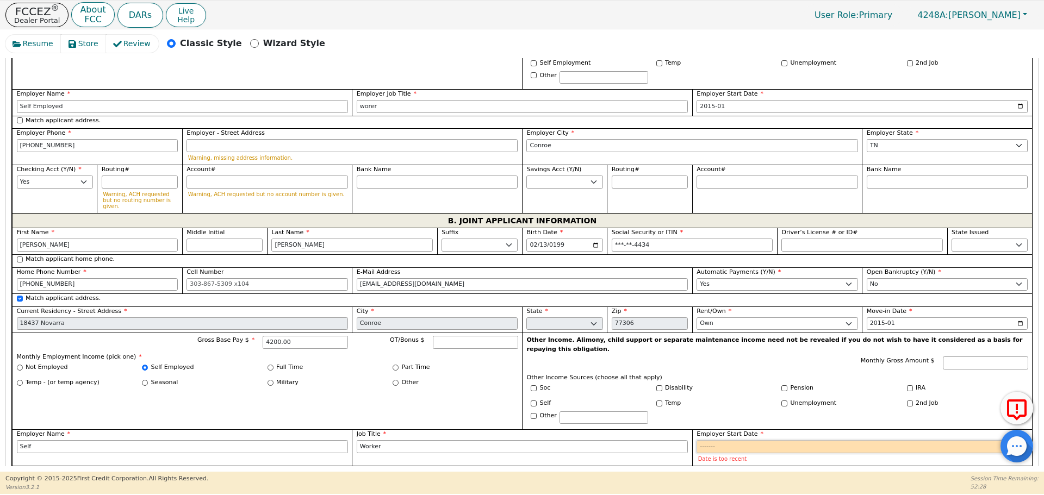
type input "0003-01"
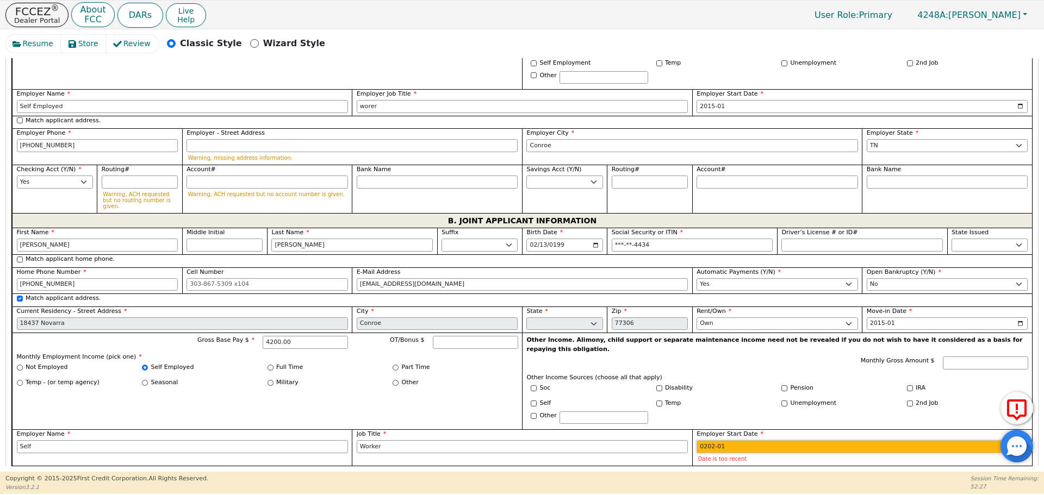
type input "2021-01"
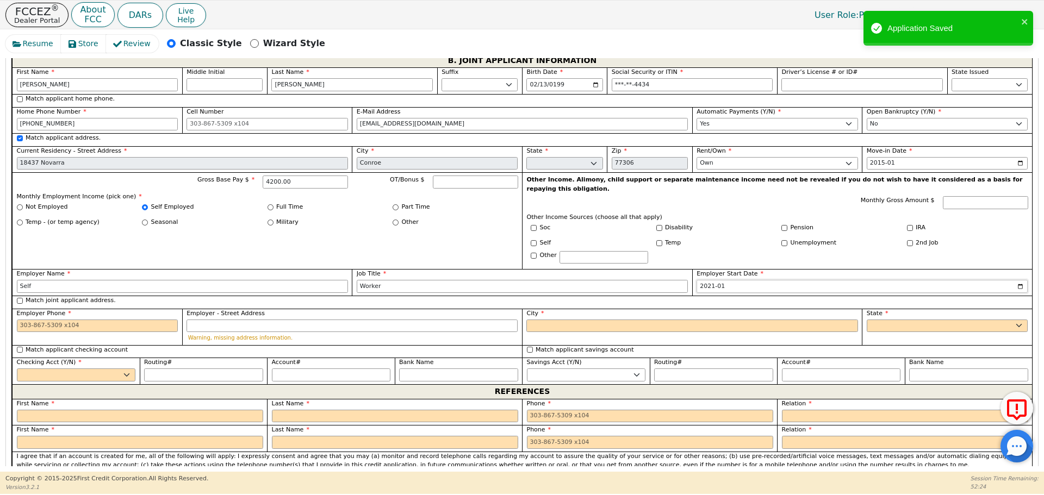
scroll to position [977, 0]
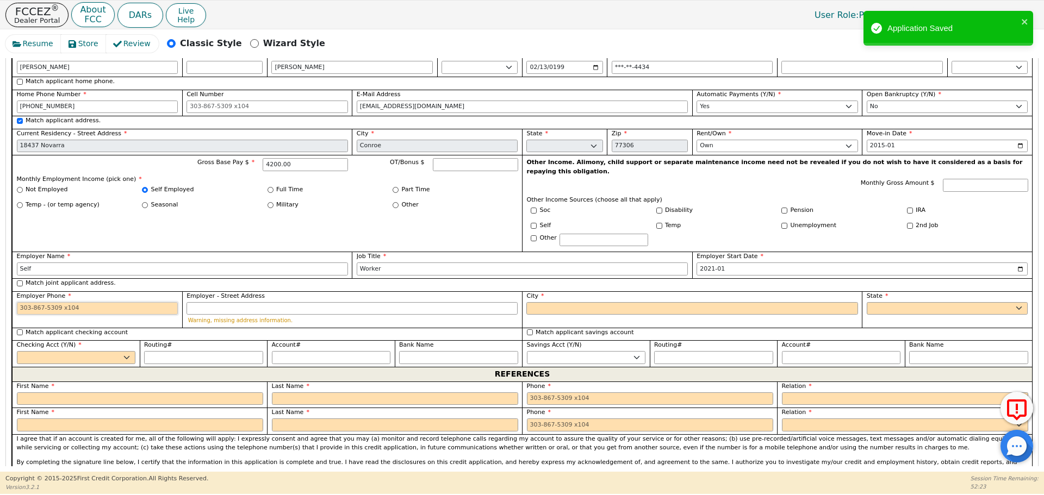
click at [59, 302] on input "Employer Phone" at bounding box center [98, 308] width 162 height 13
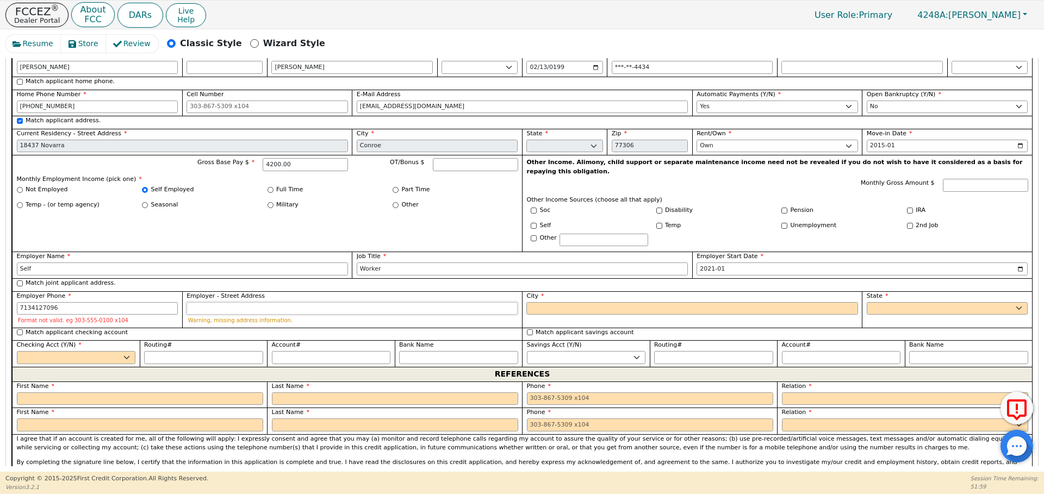
type input "[PHONE_NUMBER]"
click at [65, 351] on select "Yes No" at bounding box center [76, 357] width 119 height 13
select select "y"
click at [17, 351] on select "Yes No" at bounding box center [76, 357] width 119 height 13
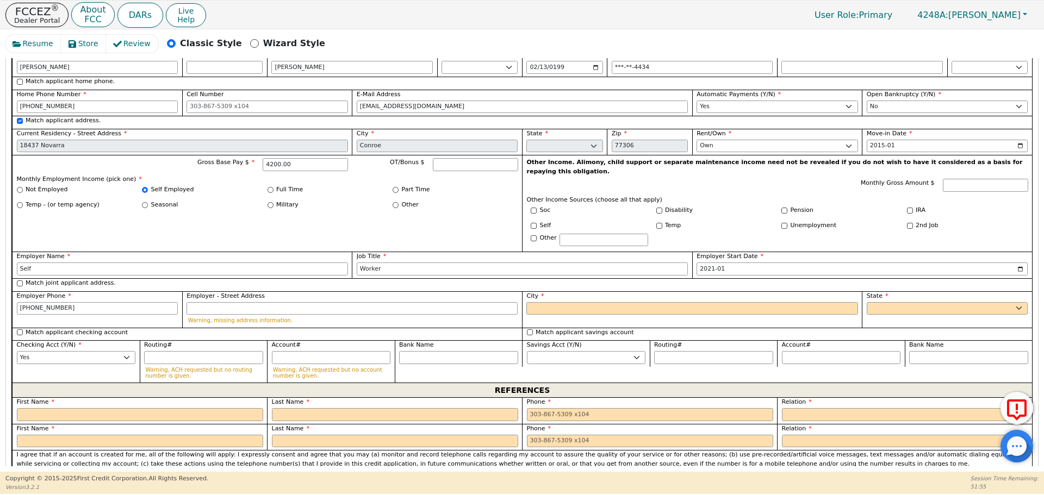
click at [66, 383] on div "REFERENCES" at bounding box center [522, 390] width 1020 height 15
click at [74, 408] on input "text" at bounding box center [140, 414] width 246 height 13
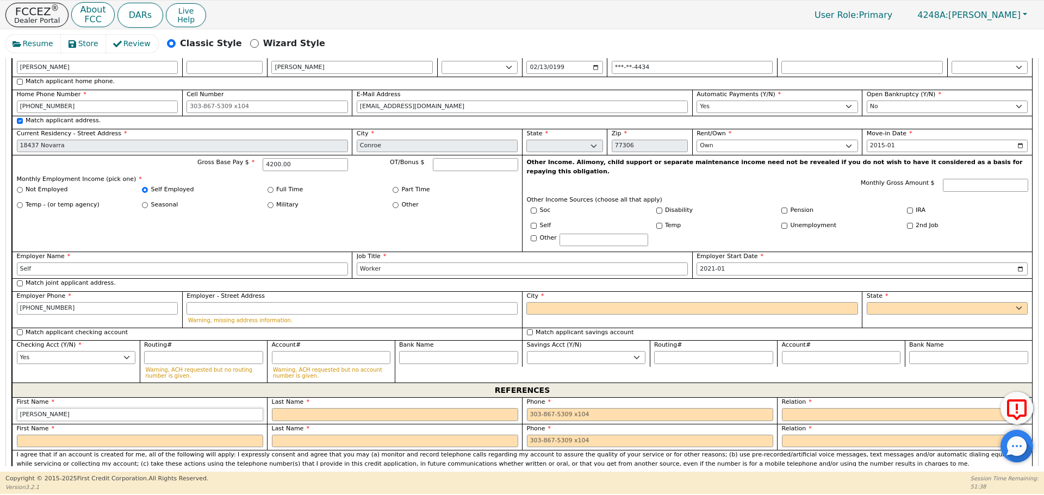
type input "[PERSON_NAME]"
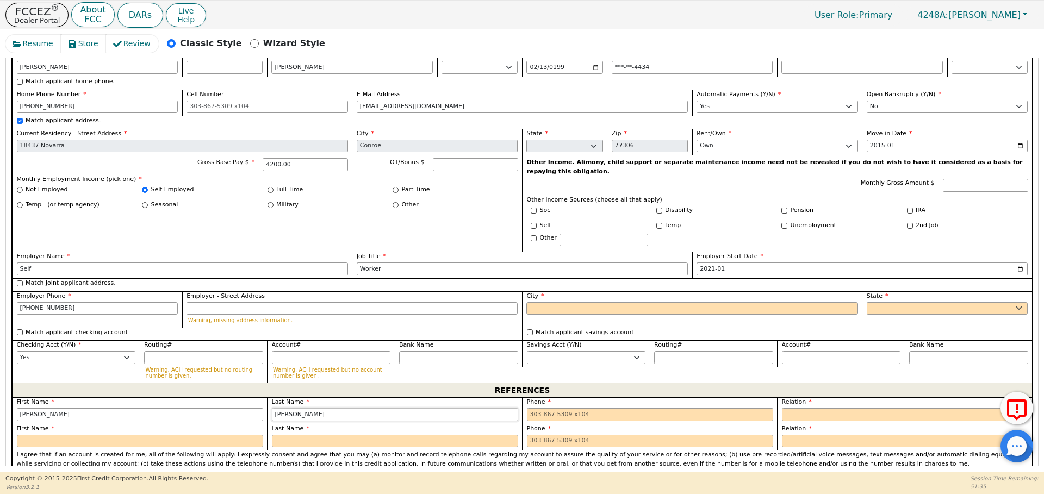
type input "[PERSON_NAME]"
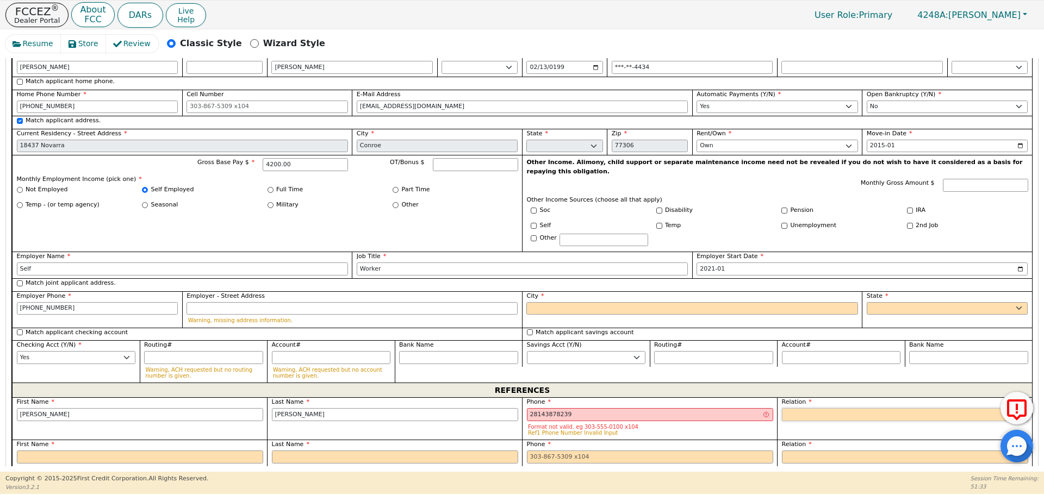
type input "[PHONE_NUMBER] 9"
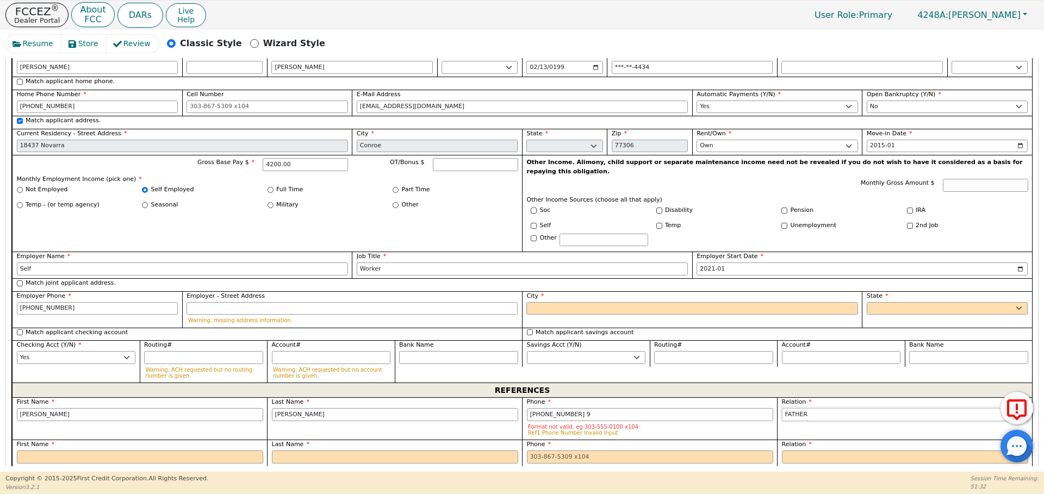
select select "FRIEND"
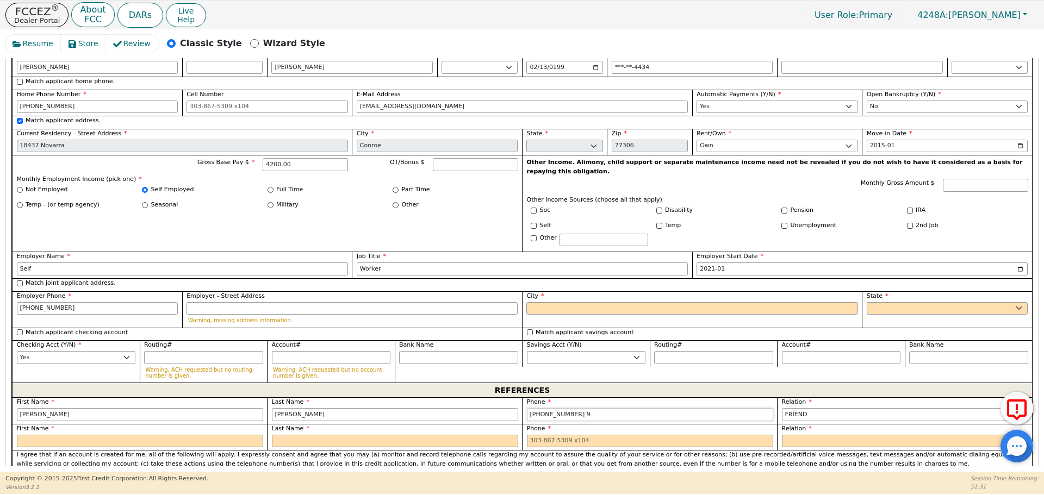
click at [612, 408] on input "[PHONE_NUMBER] 9" at bounding box center [650, 414] width 246 height 13
click at [117, 435] on input "text" at bounding box center [140, 441] width 246 height 13
type input "[PHONE_NUMBER]"
type input "[PERSON_NAME]"
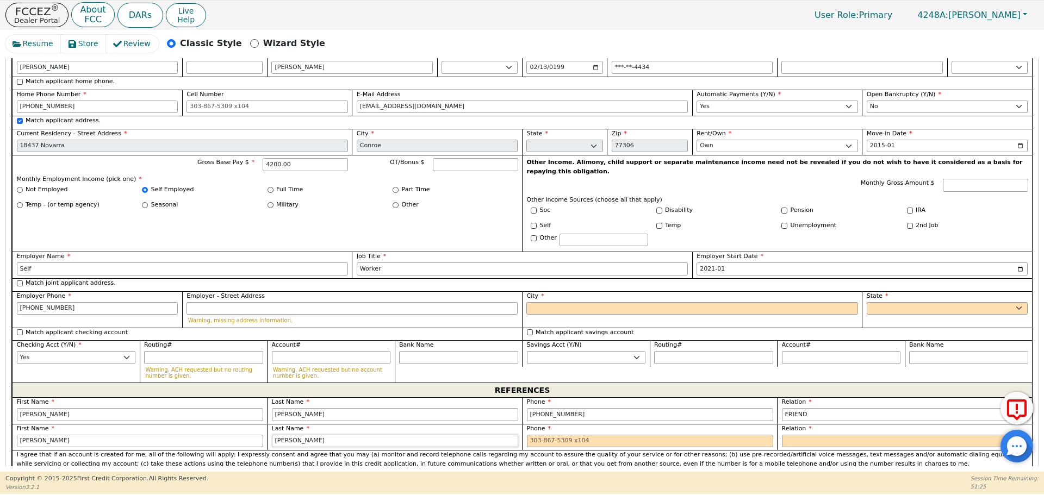
type input "[PERSON_NAME]"
type input "[PHONE_NUMBER] 32"
select select "FRIEND"
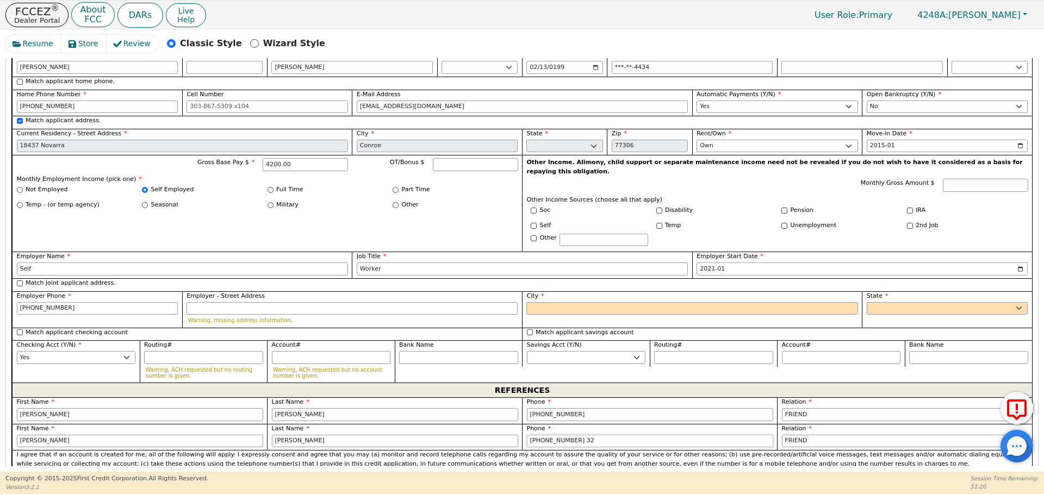
click at [589, 435] on input "[PHONE_NUMBER] 32" at bounding box center [650, 441] width 246 height 13
click at [615, 302] on input "City" at bounding box center [691, 308] width 331 height 13
type input "[PHONE_NUMBER]"
type input "Conroe"
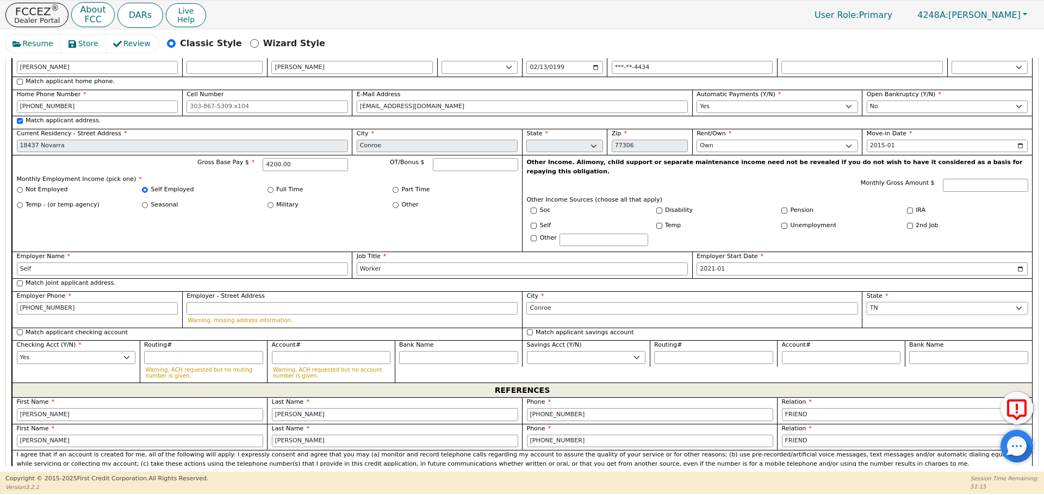
select select "[GEOGRAPHIC_DATA]"
click at [491, 451] on p "I agree that if an account is created for me, all of the following will apply: …" at bounding box center [523, 460] width 1012 height 18
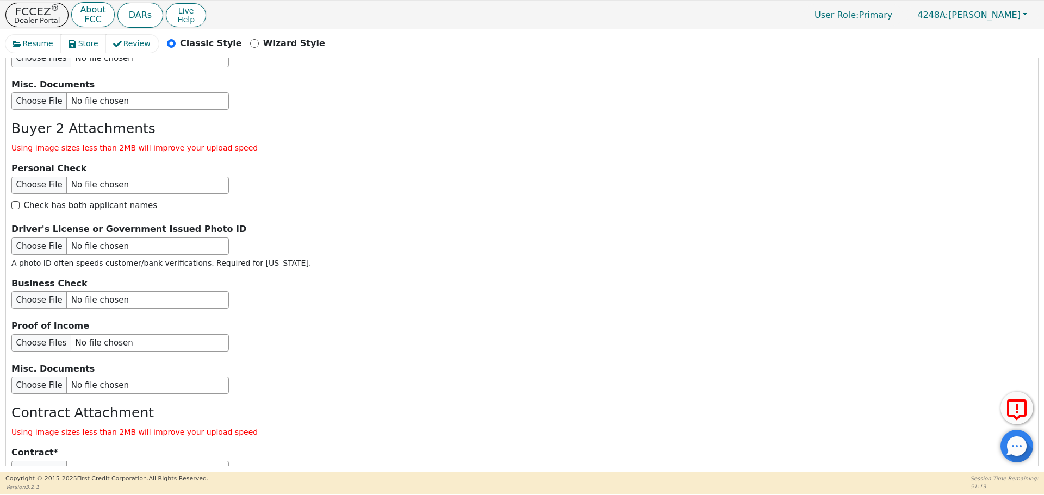
scroll to position [1955, 0]
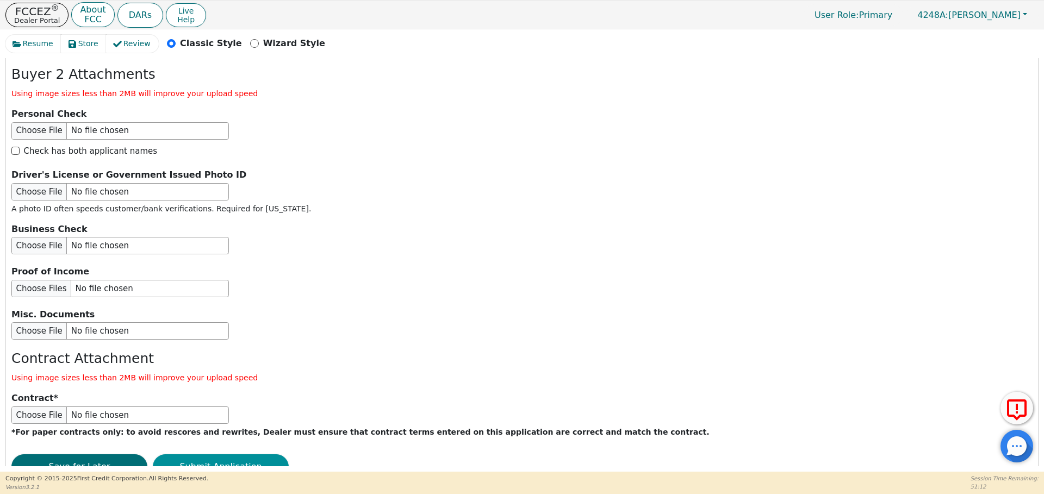
click at [243, 455] on button "Submit Application" at bounding box center [221, 467] width 136 height 25
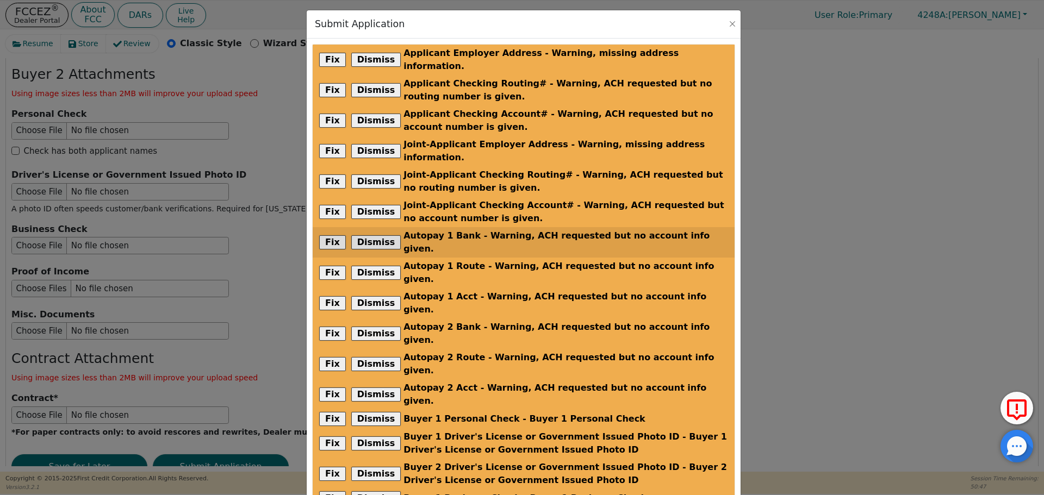
scroll to position [143, 0]
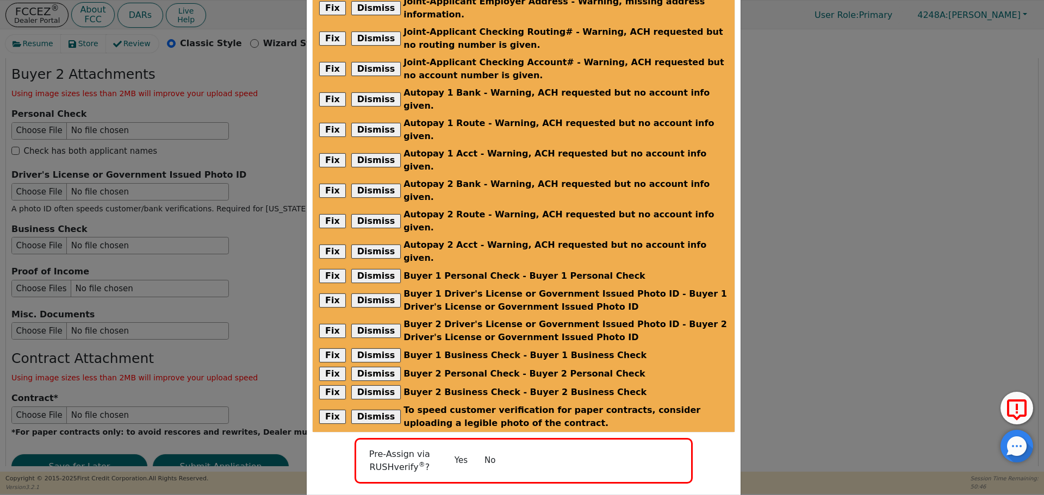
radio input "false"
checkbox input "false"
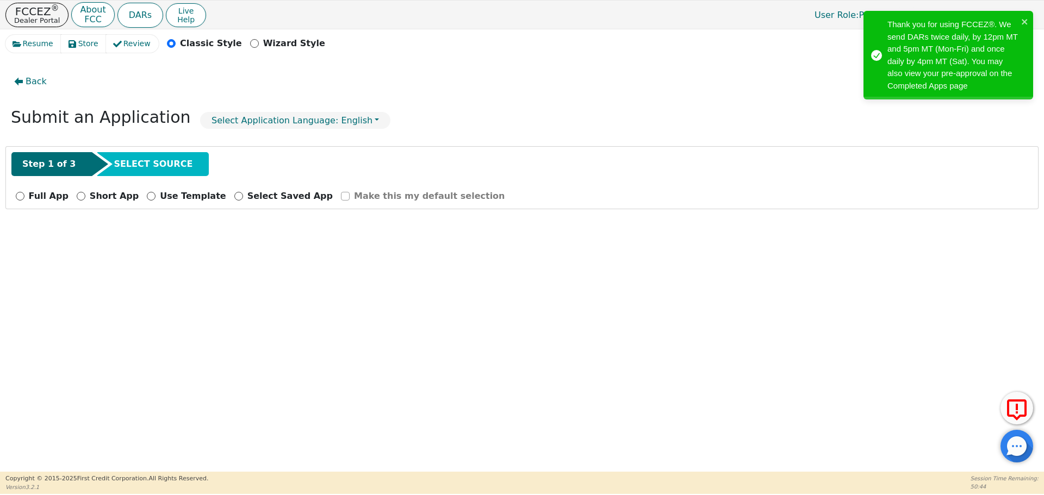
scroll to position [0, 0]
